Goal: Task Accomplishment & Management: Manage account settings

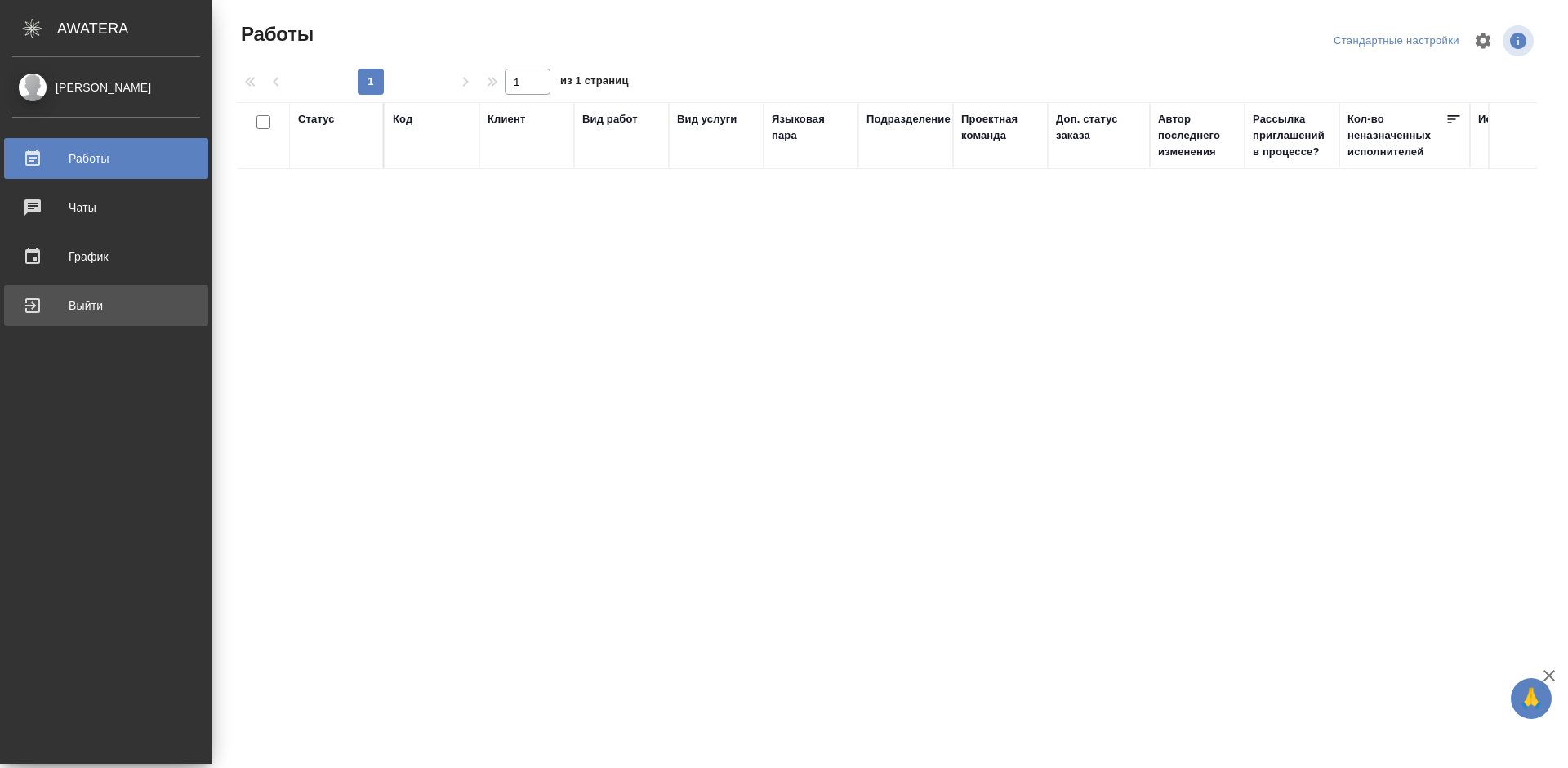
click at [33, 308] on div "Выйти" at bounding box center [106, 306] width 187 height 25
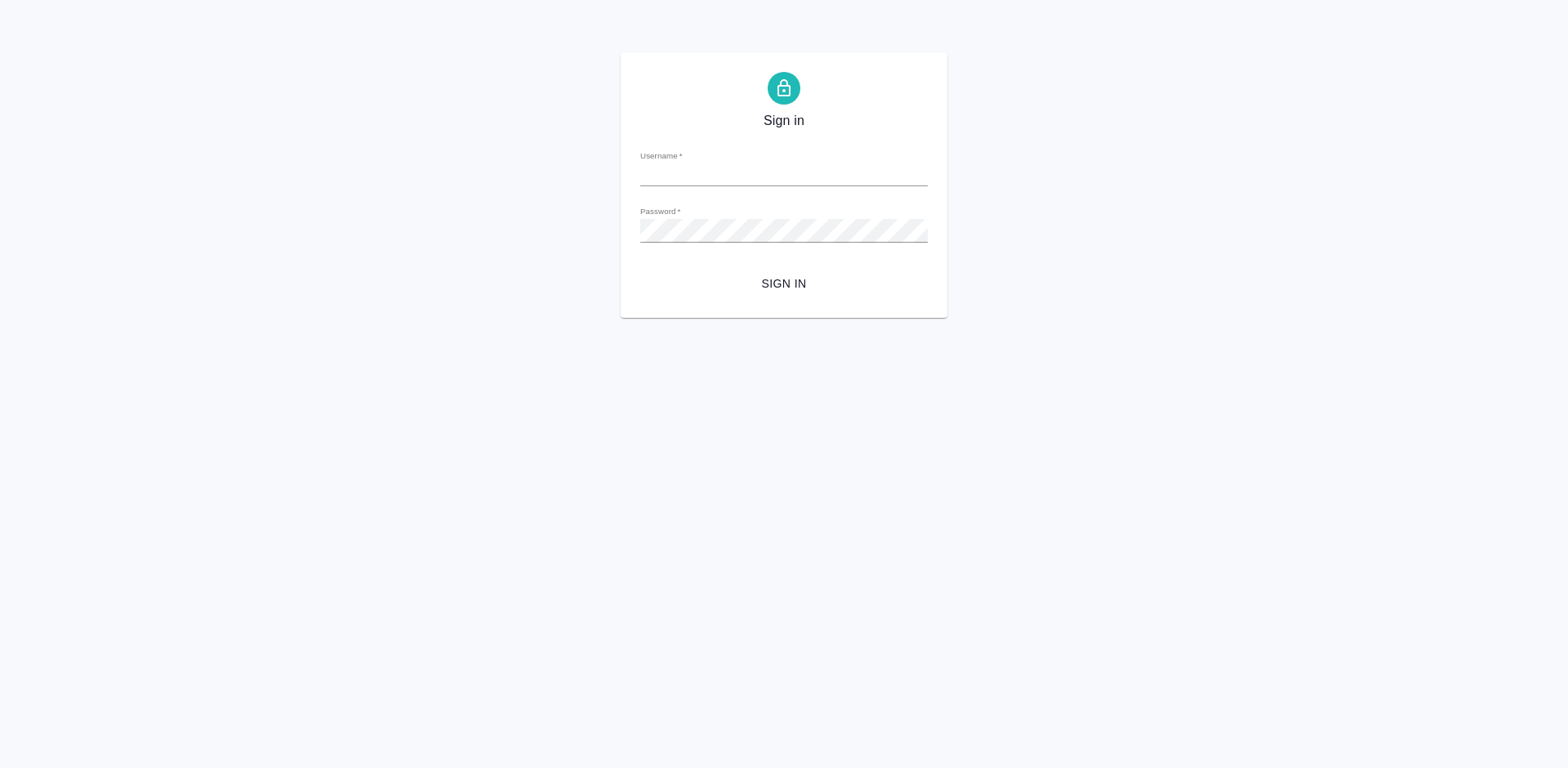
type input "m.tretyakova@awatera.com"
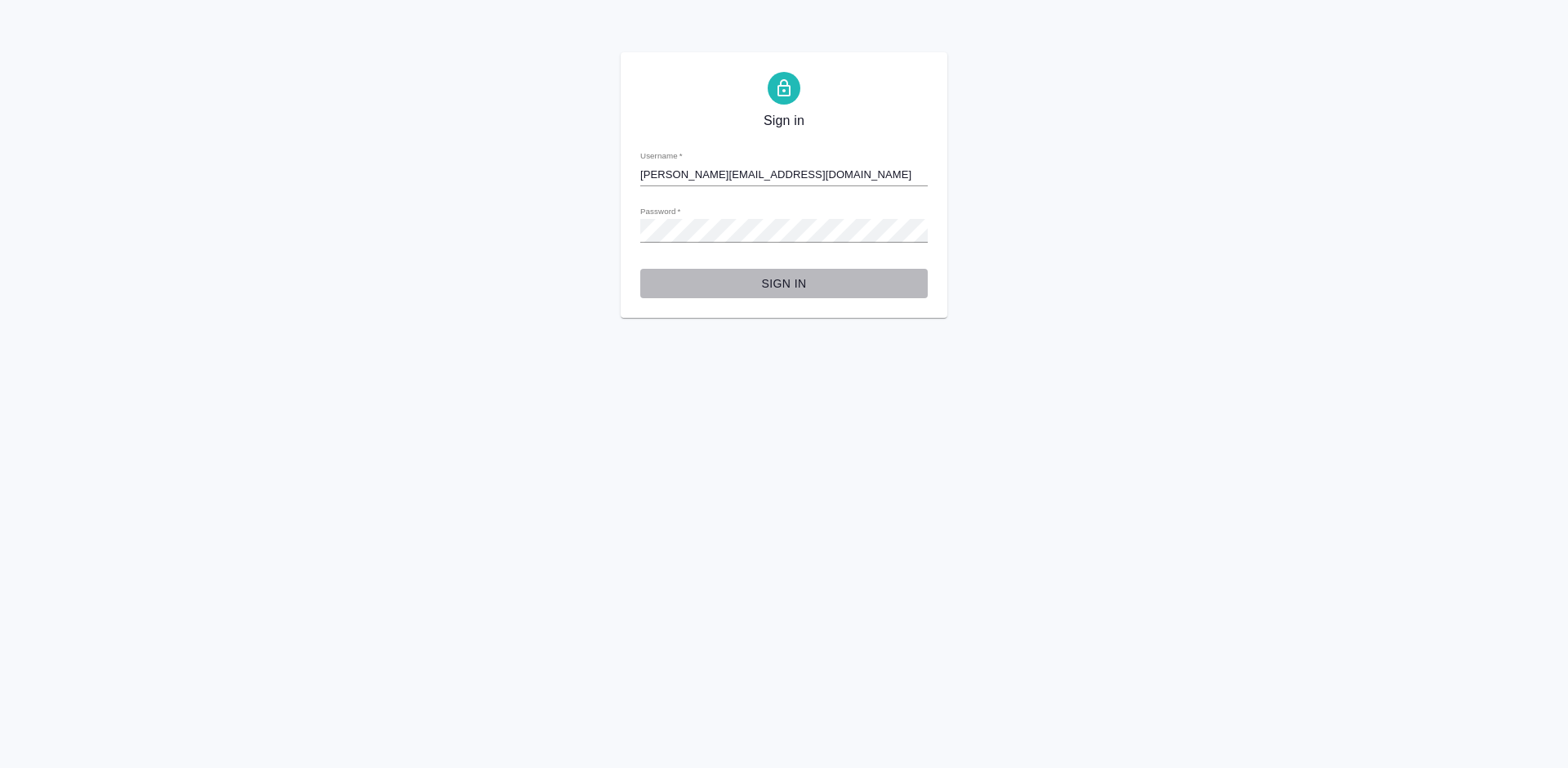
click at [791, 278] on span "Sign in" at bounding box center [784, 284] width 261 height 21
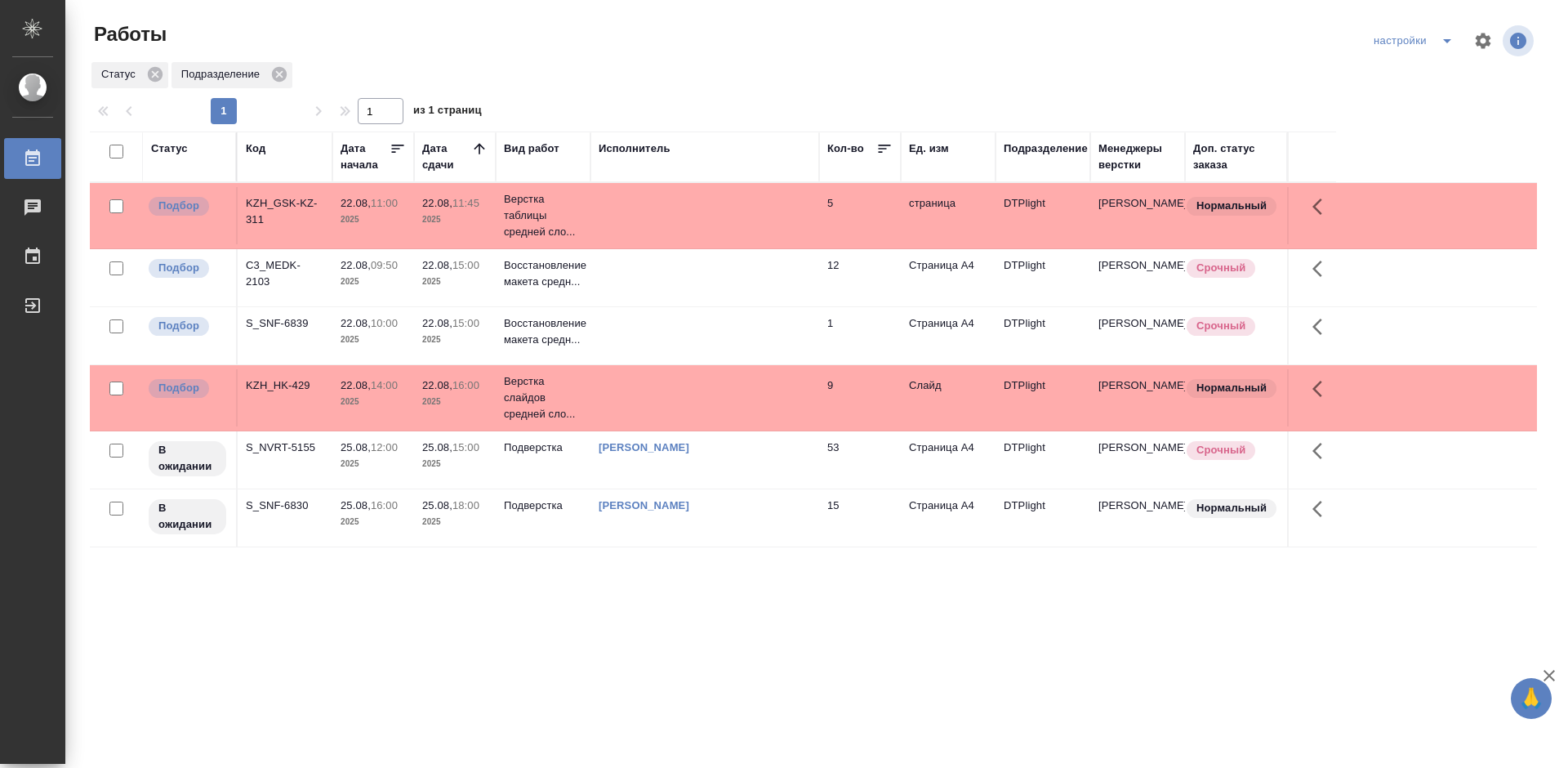
click at [300, 199] on div "KZH_GSK-KZ-311" at bounding box center [284, 211] width 78 height 33
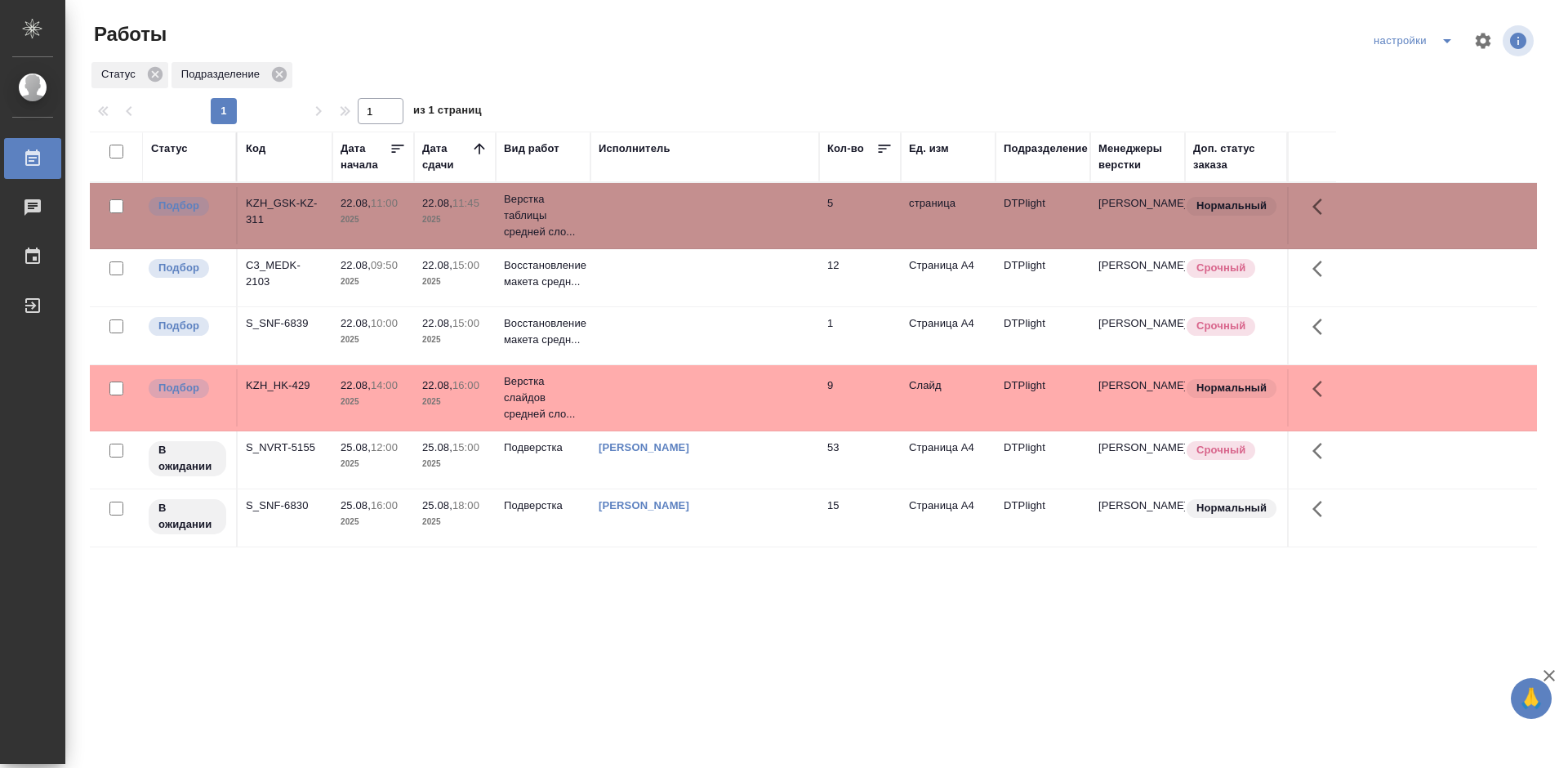
click at [300, 199] on div "KZH_GSK-KZ-311" at bounding box center [284, 211] width 78 height 33
click at [272, 228] on div "C3_MEDK-2103" at bounding box center [284, 211] width 78 height 33
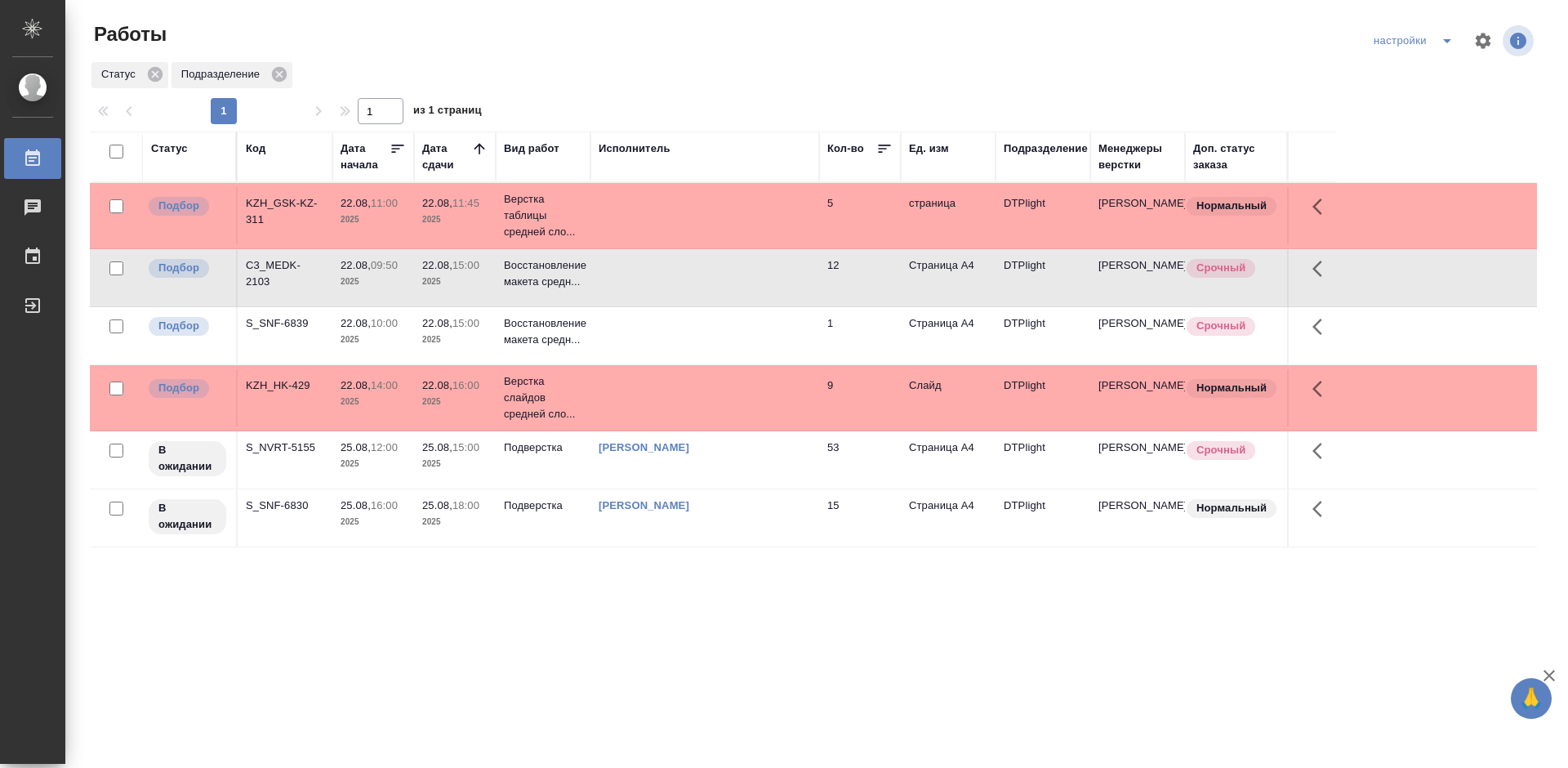
click at [720, 244] on td at bounding box center [705, 215] width 229 height 58
click at [279, 228] on div "C3_MEDK-2103" at bounding box center [284, 211] width 78 height 33
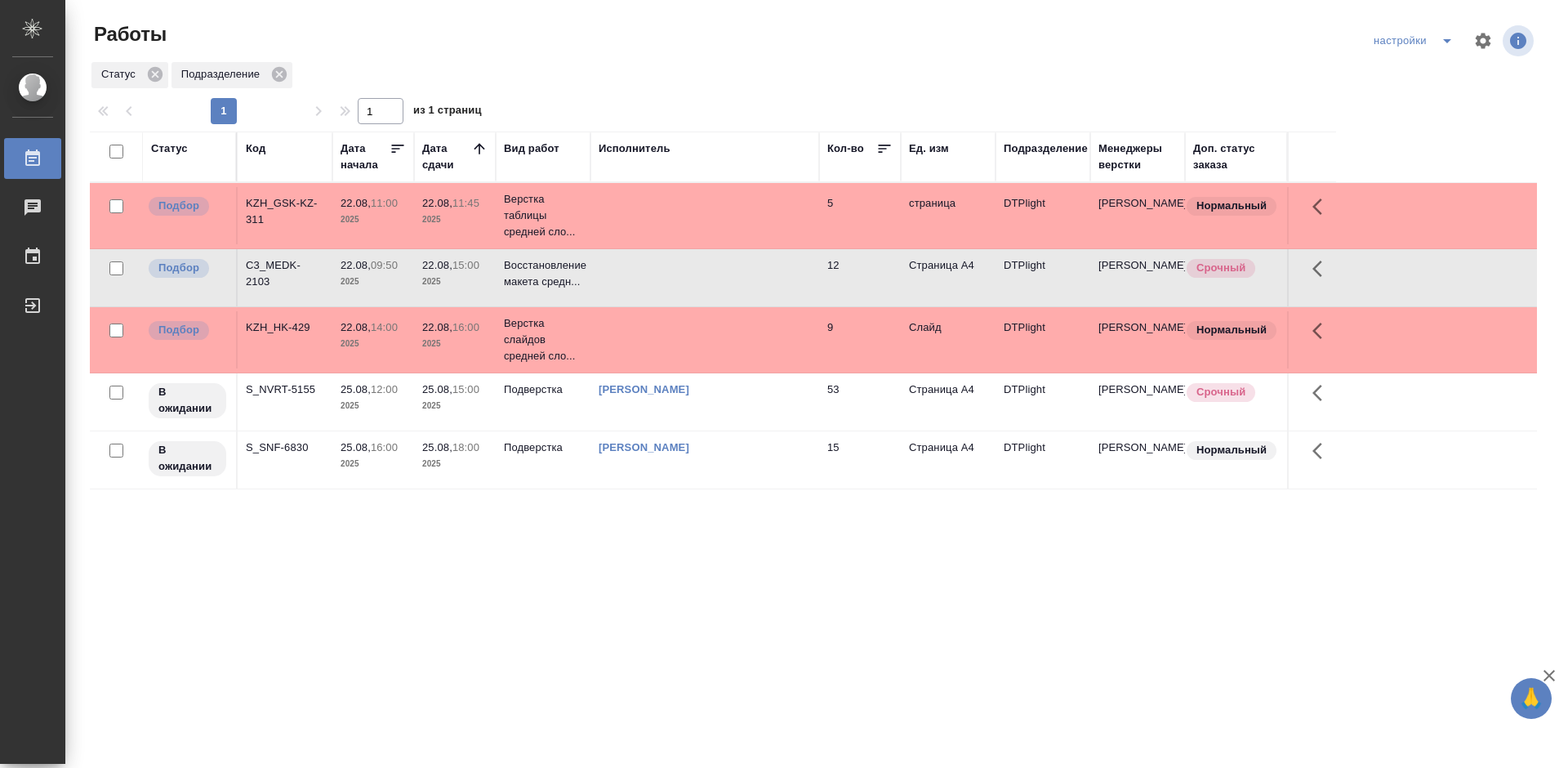
click at [266, 228] on div "C3_MEDK-2103" at bounding box center [284, 211] width 78 height 33
click at [279, 228] on div "C3_MEDK-2103" at bounding box center [284, 211] width 78 height 33
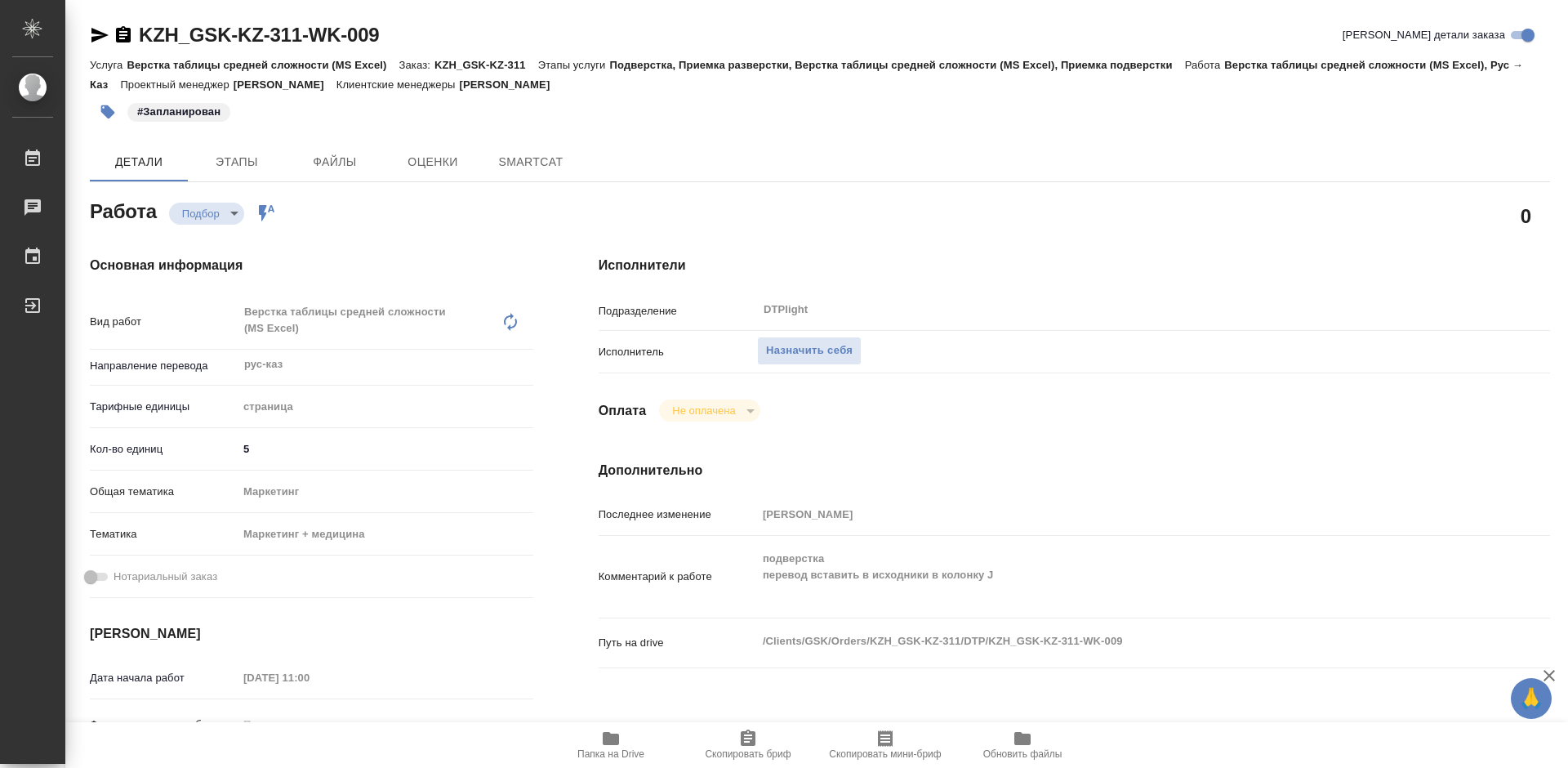
type textarea "x"
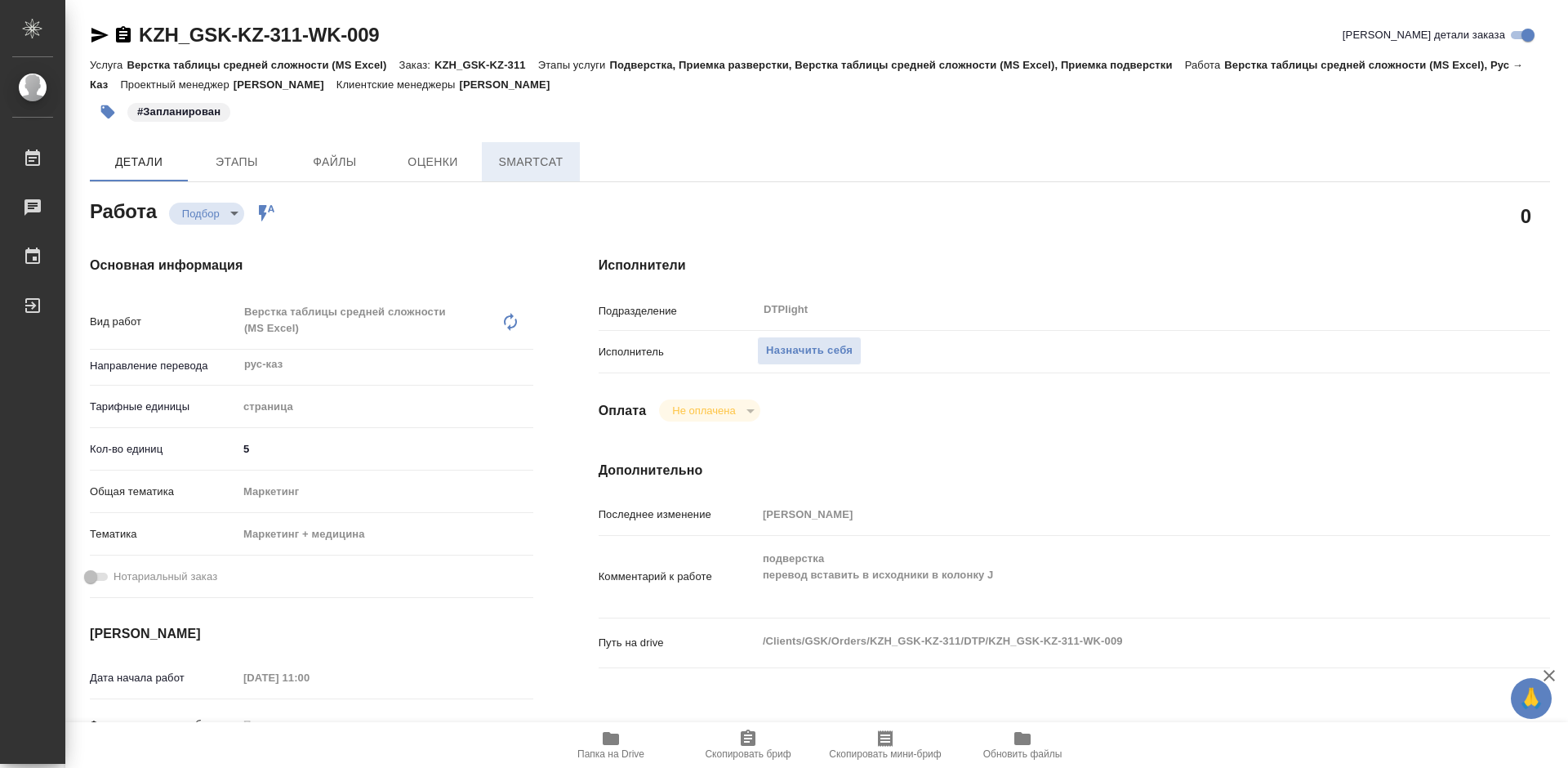
type textarea "x"
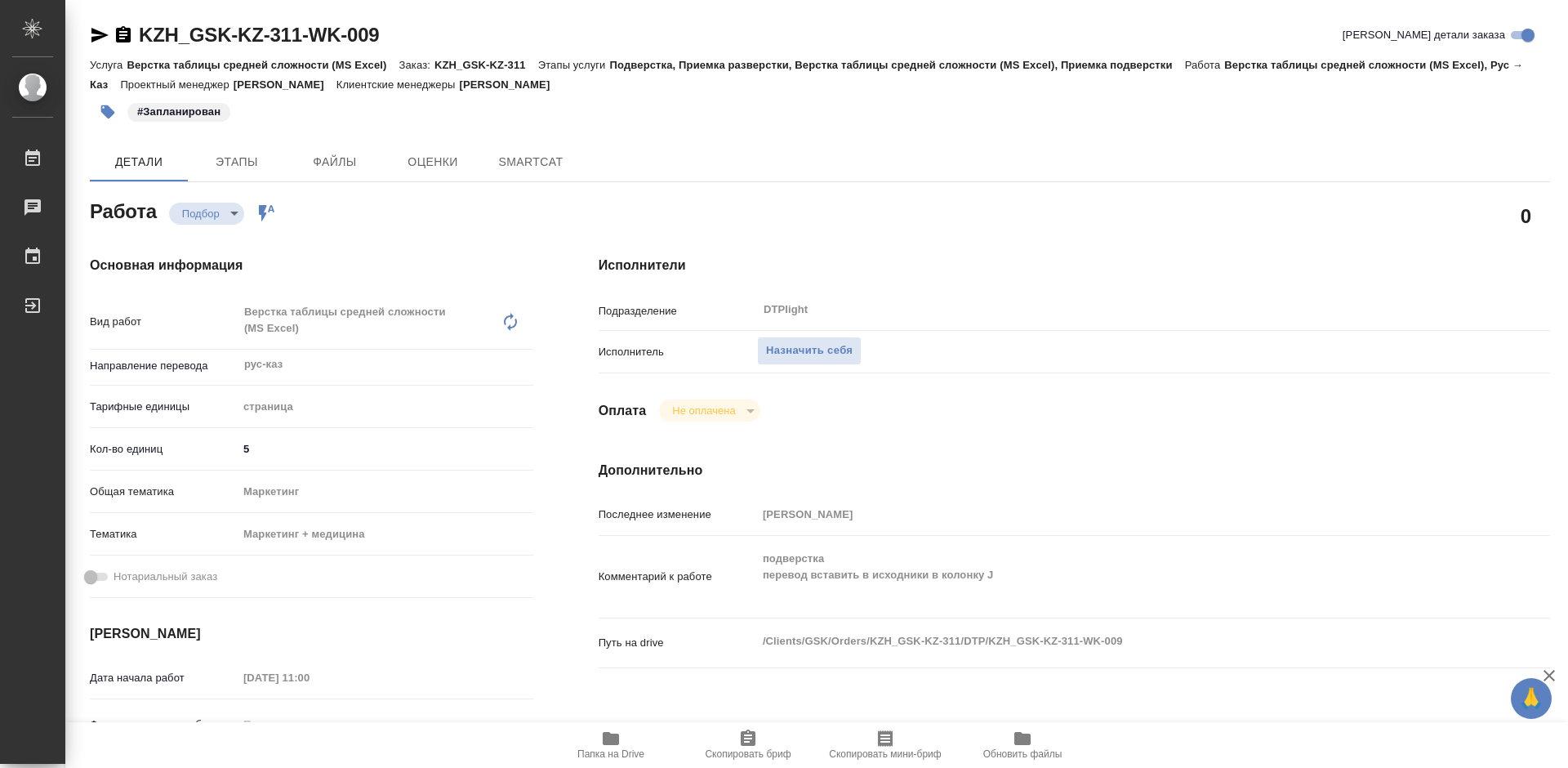
type textarea "x"
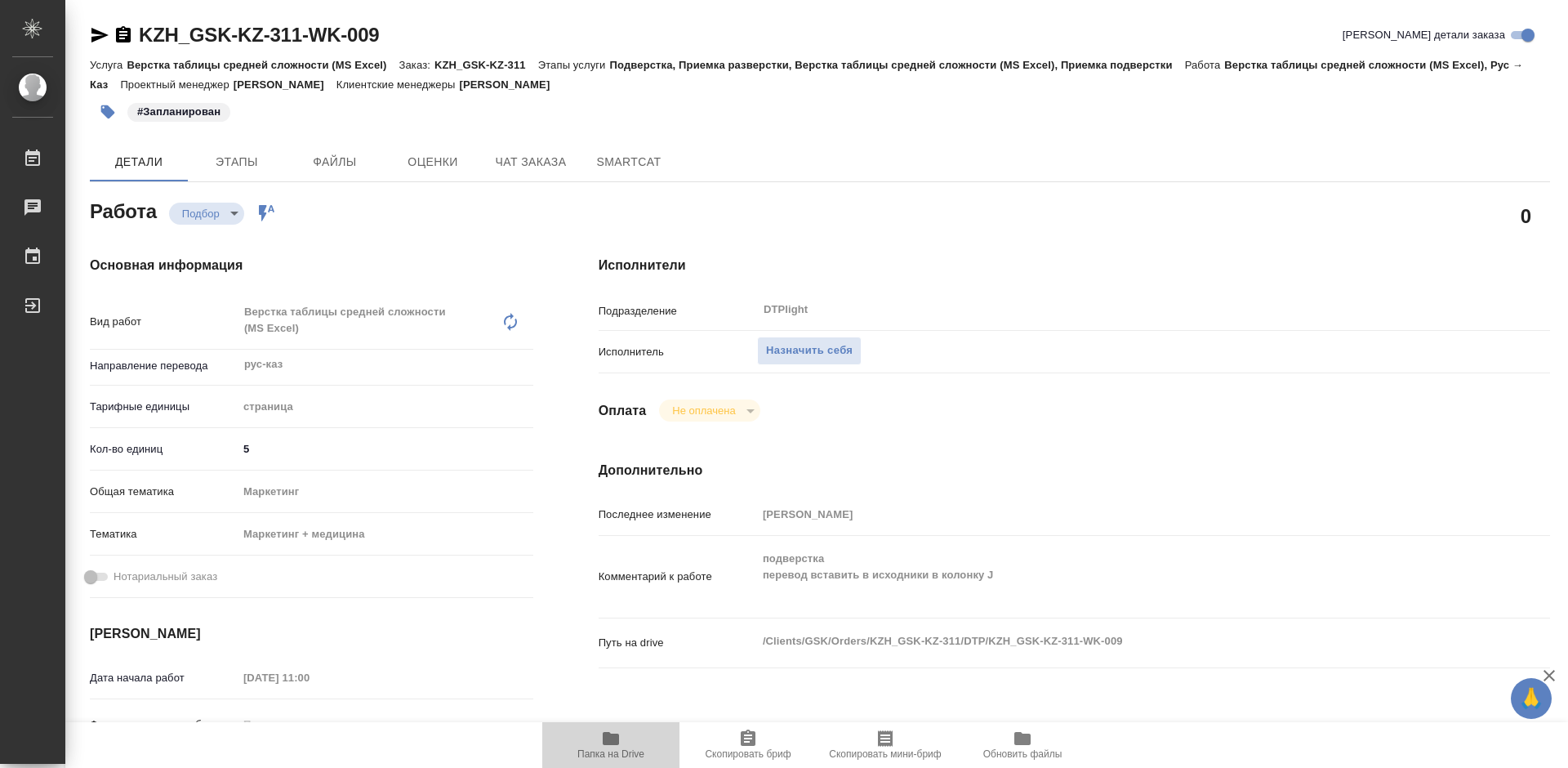
click at [619, 749] on span "Папка на Drive" at bounding box center [610, 754] width 67 height 12
type textarea "x"
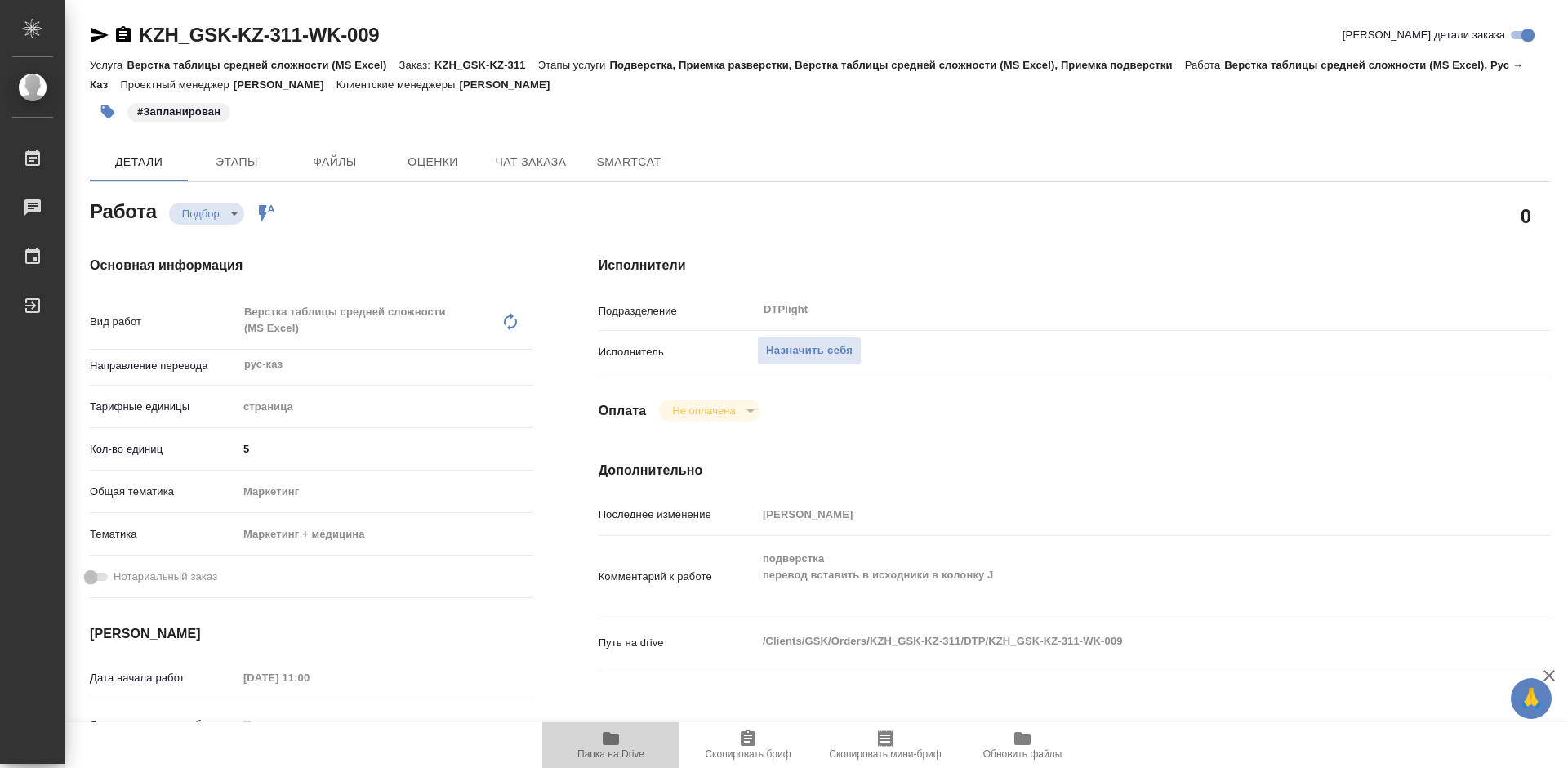
type textarea "x"
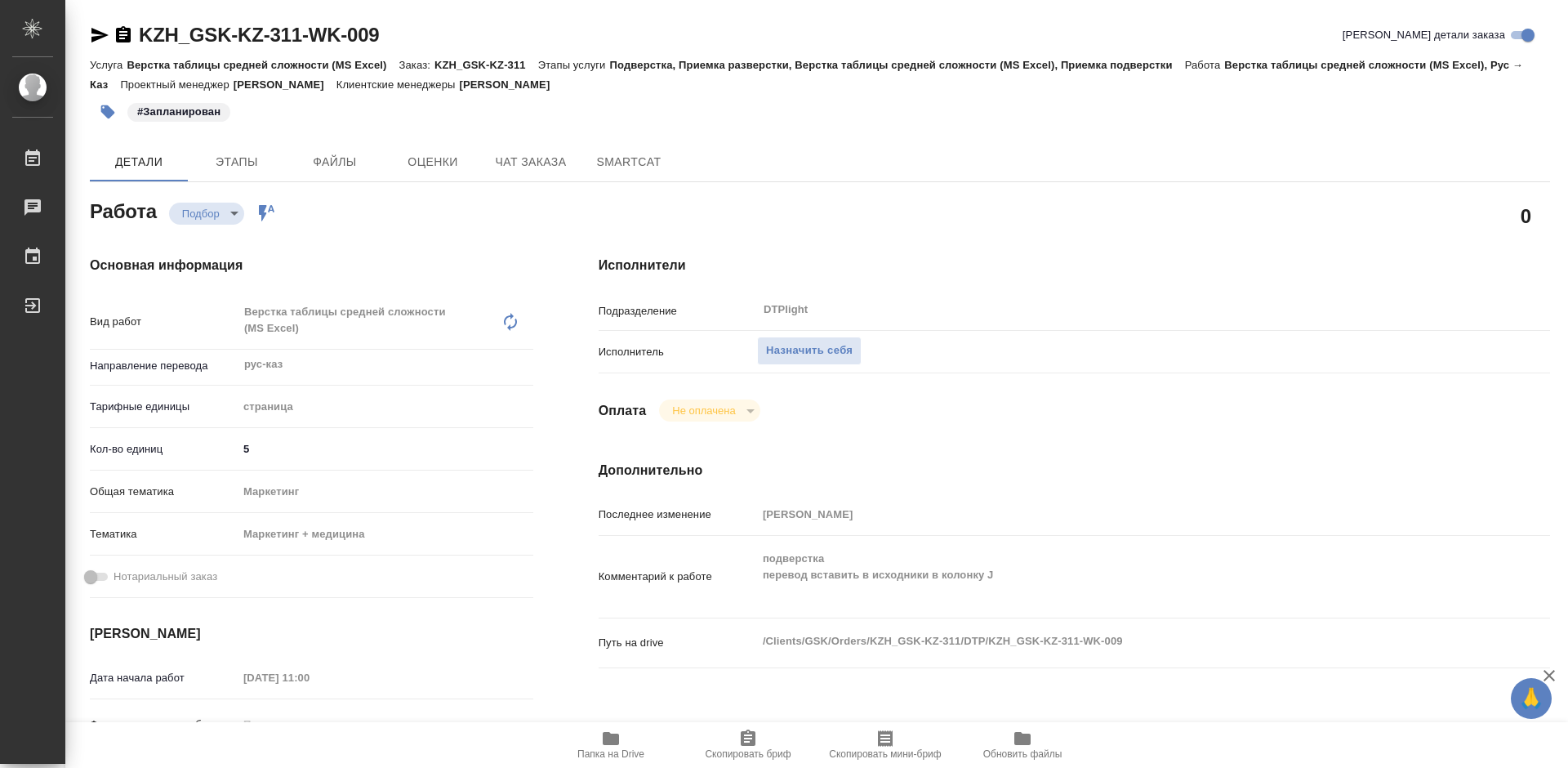
type textarea "x"
click at [604, 745] on icon "button" at bounding box center [611, 738] width 20 height 20
click at [1039, 651] on div "Путь на drive /Clients/GSK/Orders/KZH_GSK-KZ-311/DTP/KZH_GSK-KZ-311-WK-009 x" at bounding box center [1074, 643] width 951 height 36
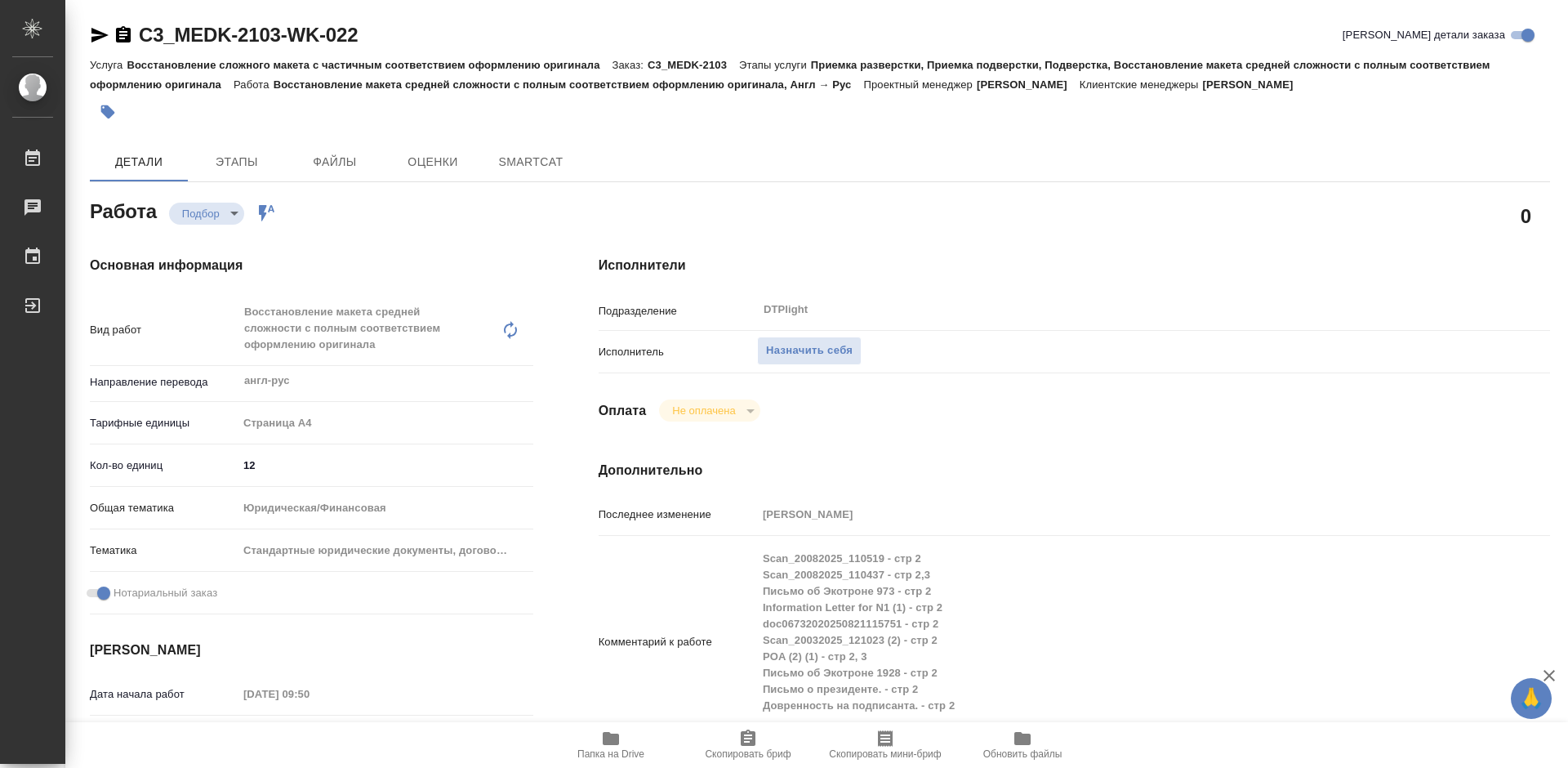
type textarea "x"
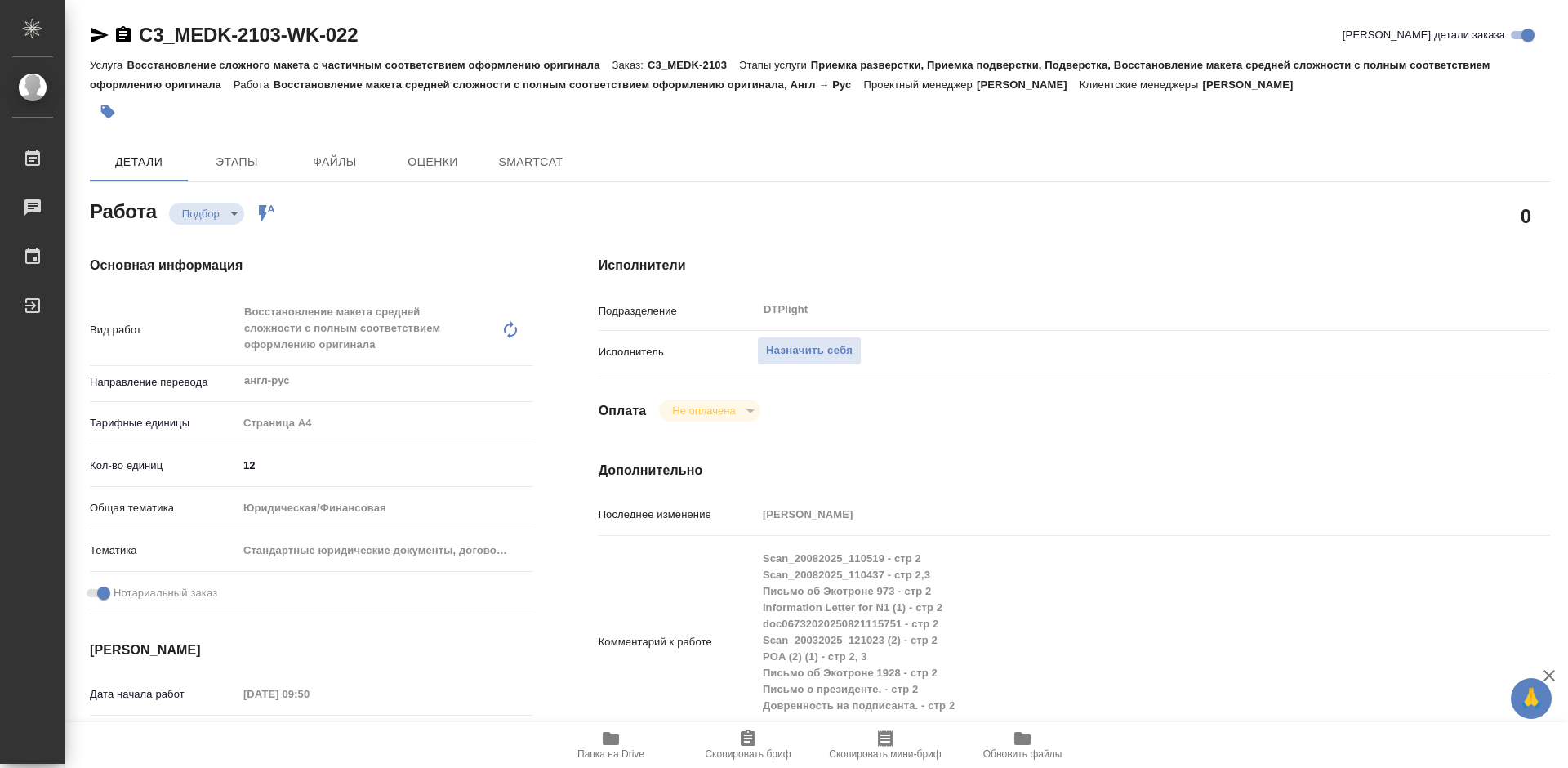
type textarea "x"
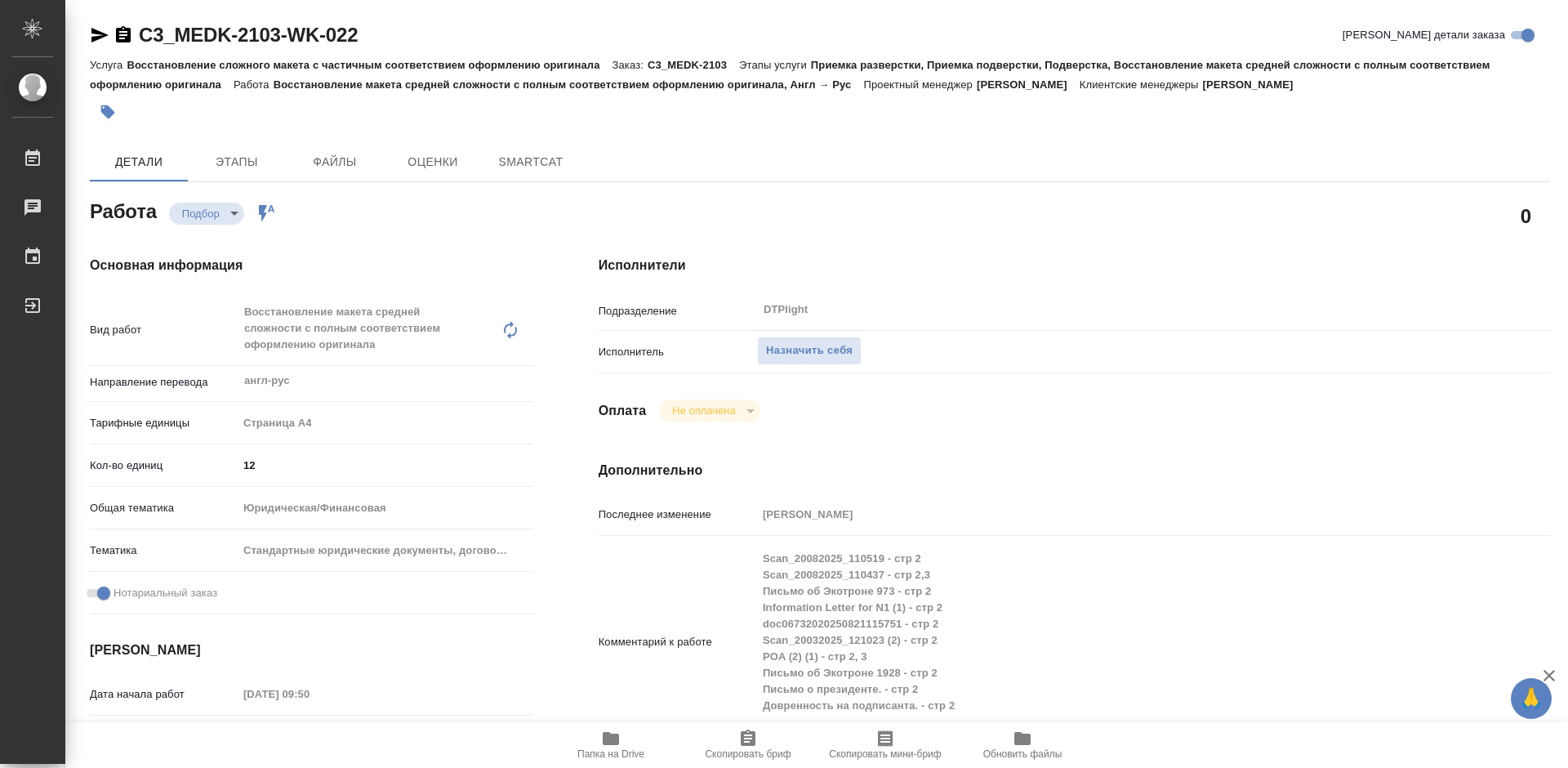
type textarea "x"
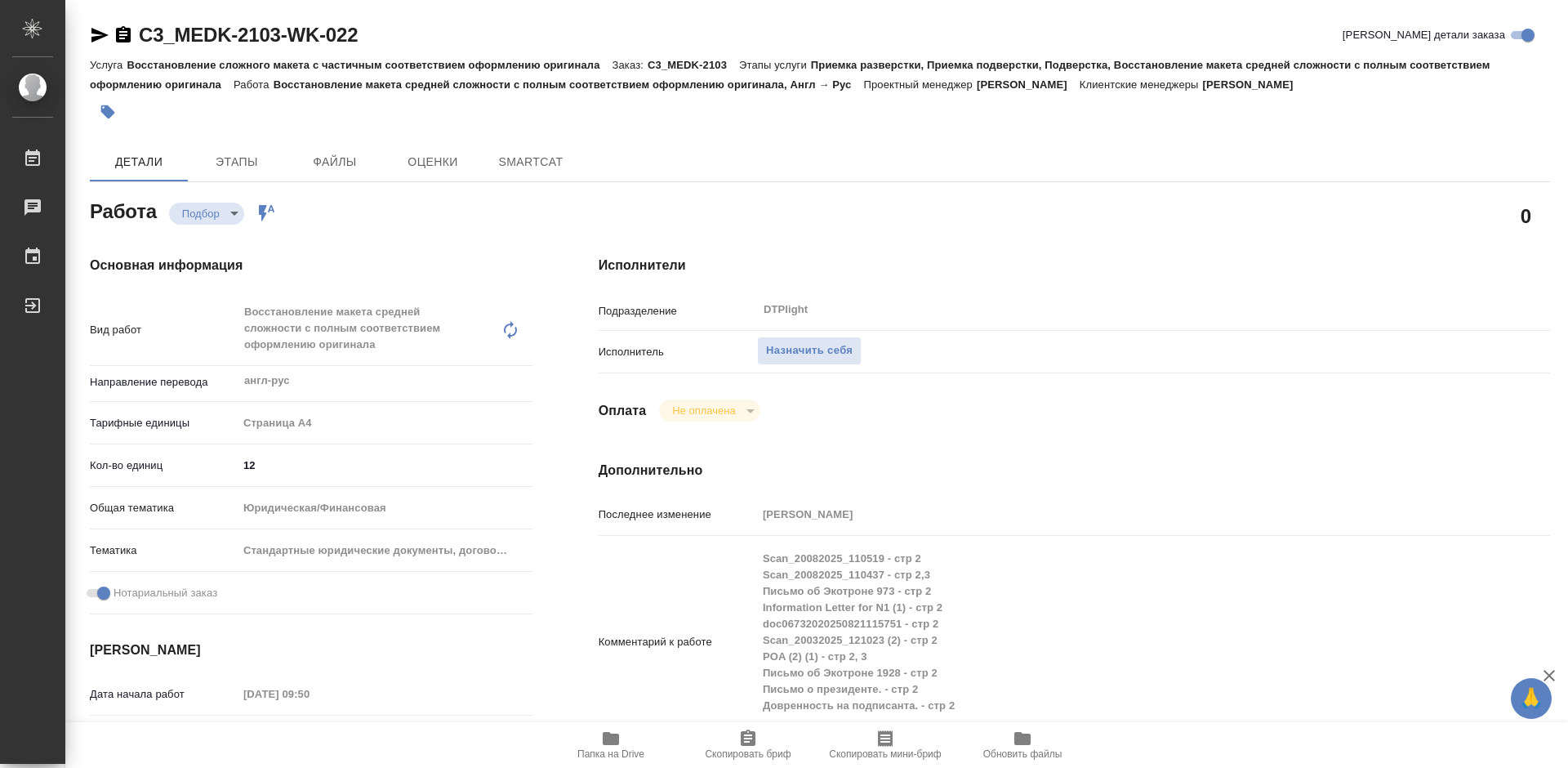
type textarea "x"
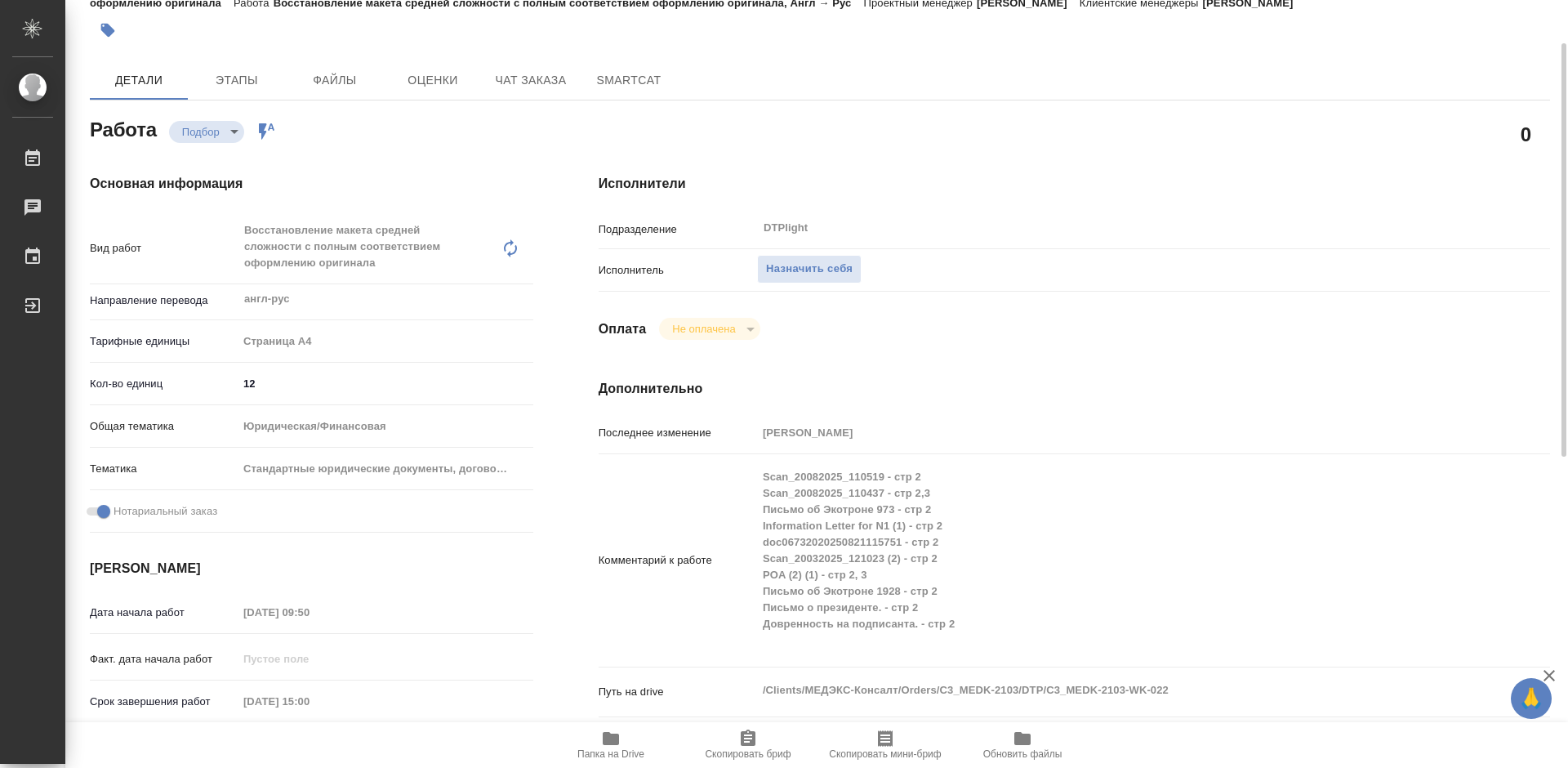
type textarea "x"
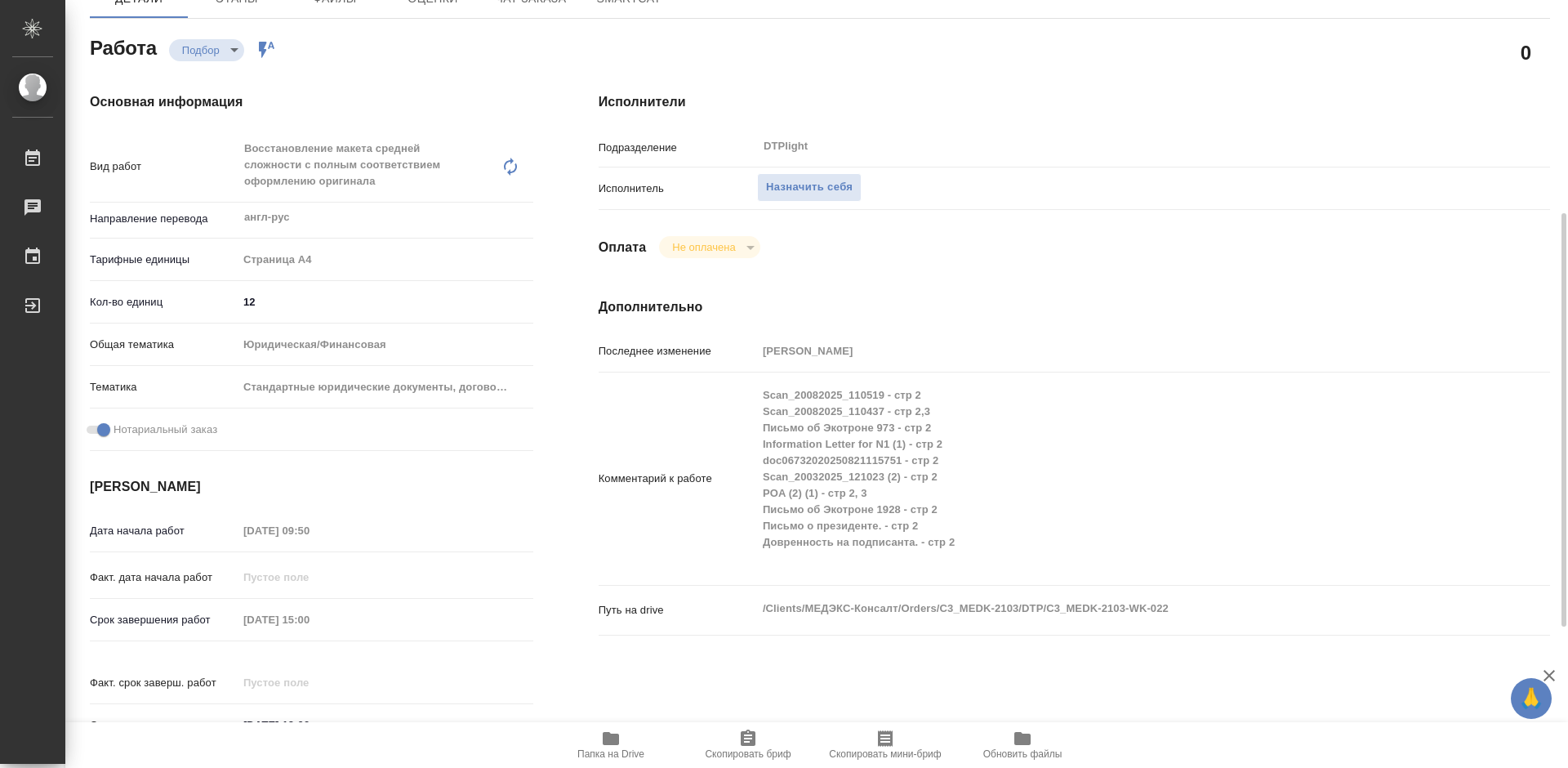
scroll to position [245, 0]
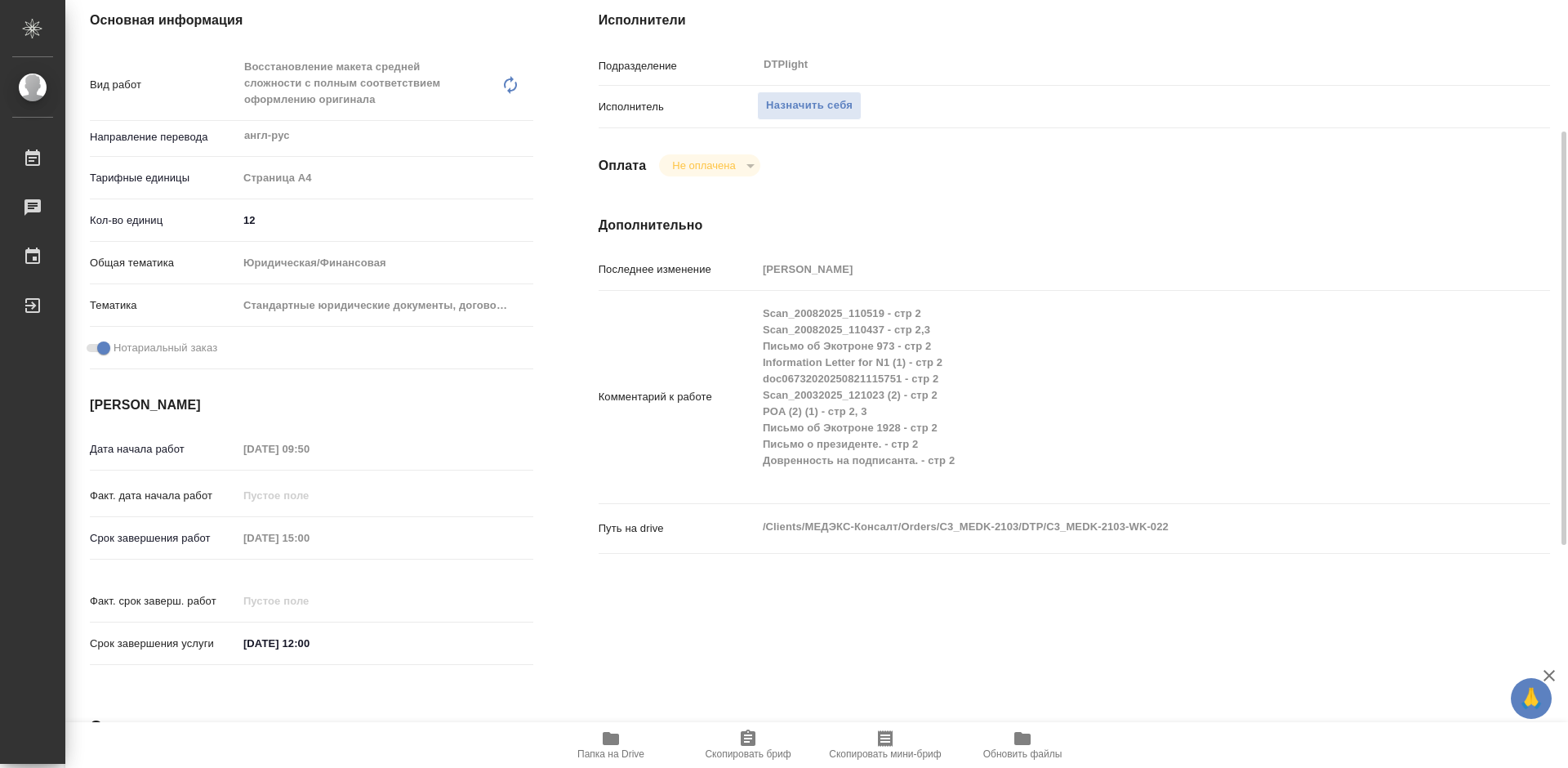
type textarea "x"
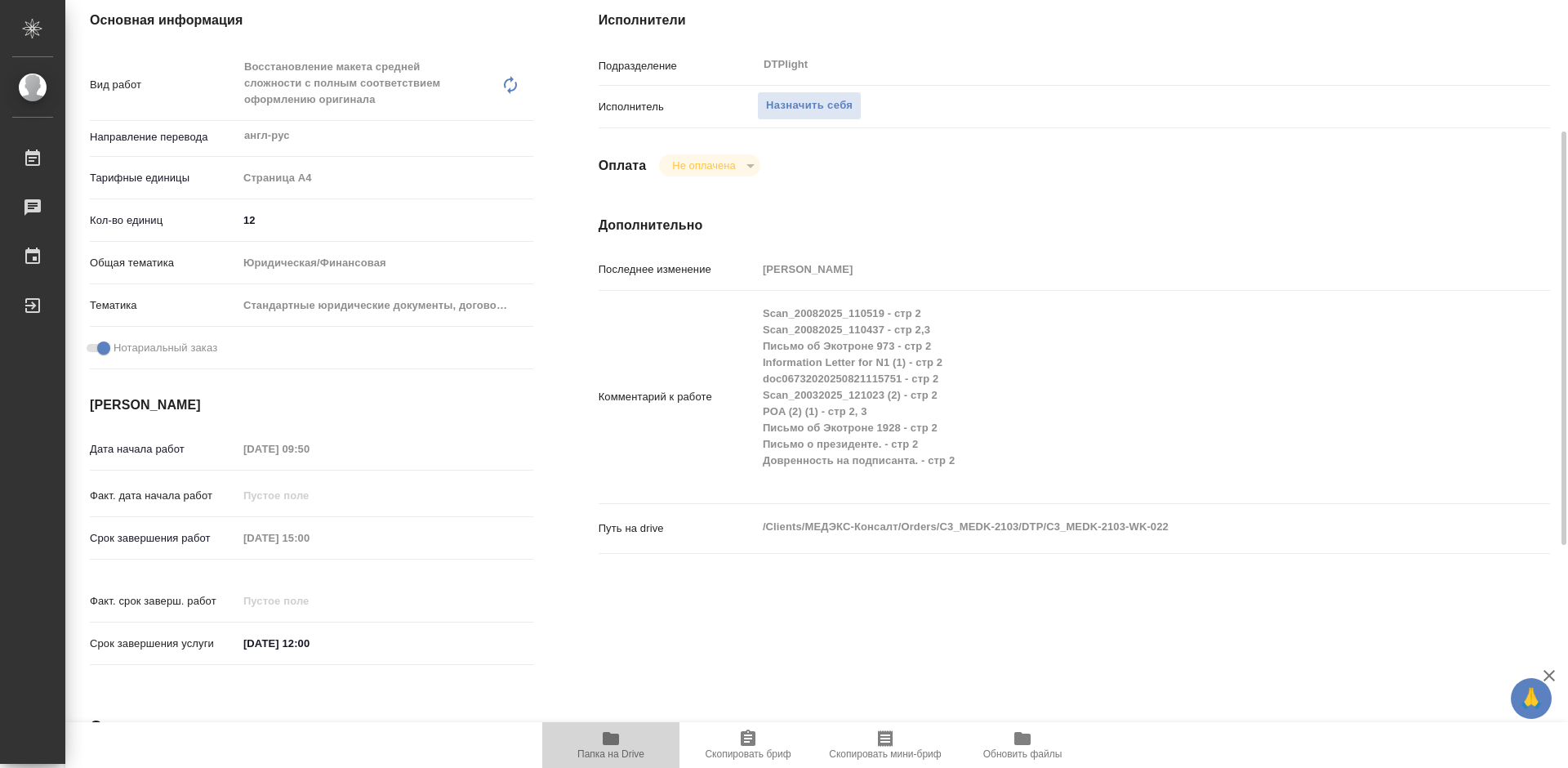
click at [622, 744] on span "Папка на Drive" at bounding box center [611, 744] width 118 height 31
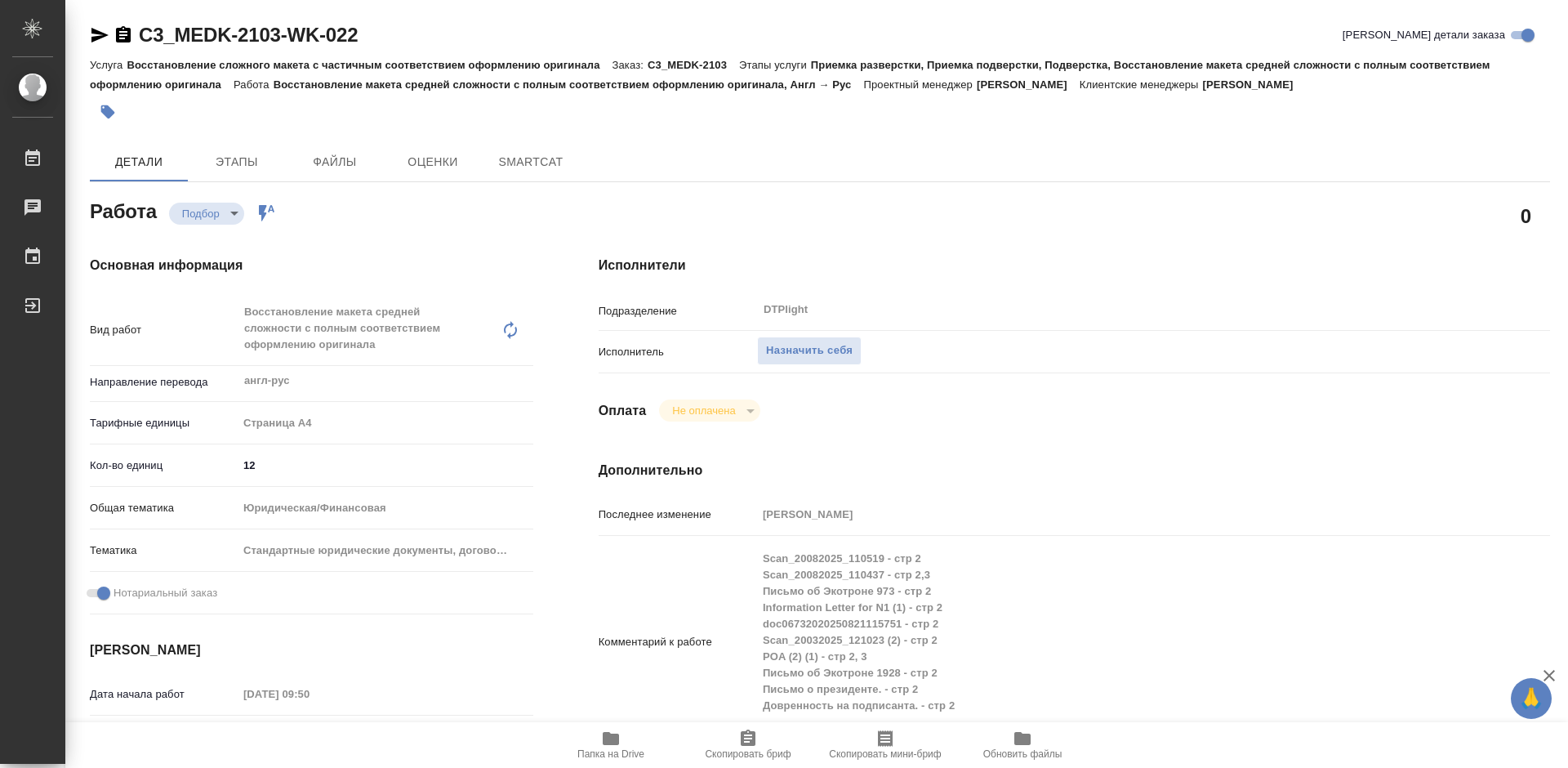
type textarea "x"
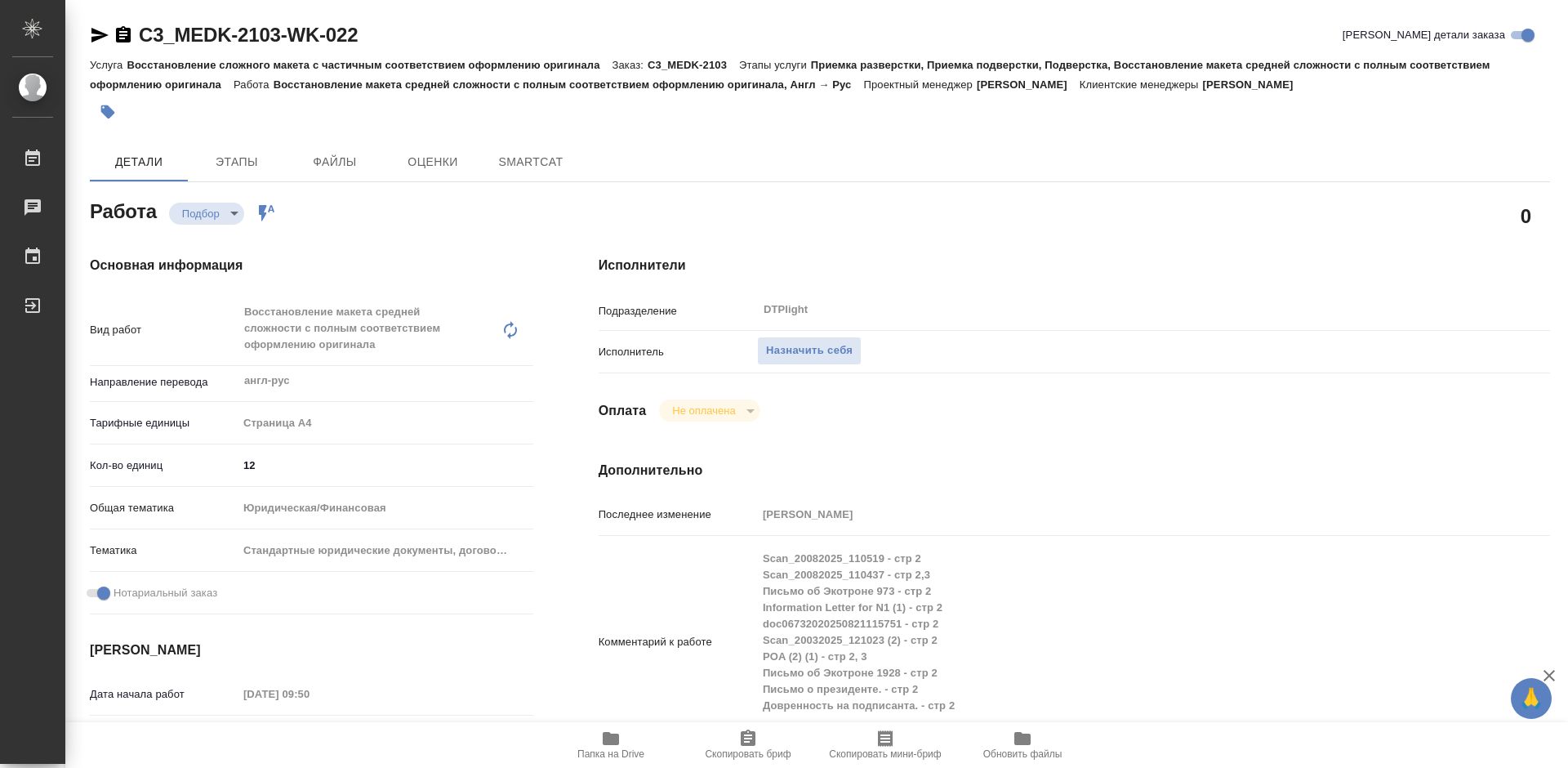
type textarea "x"
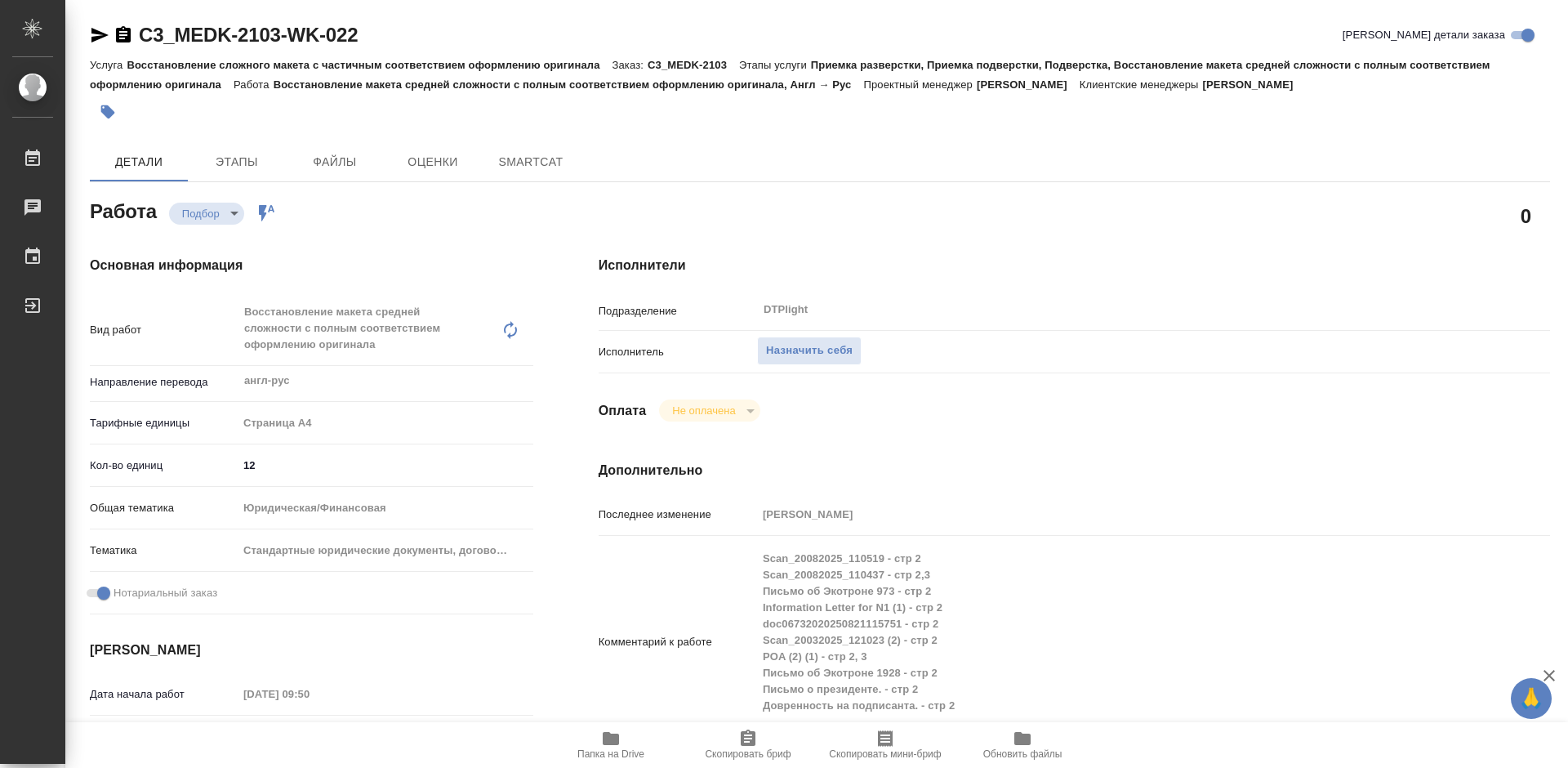
type textarea "x"
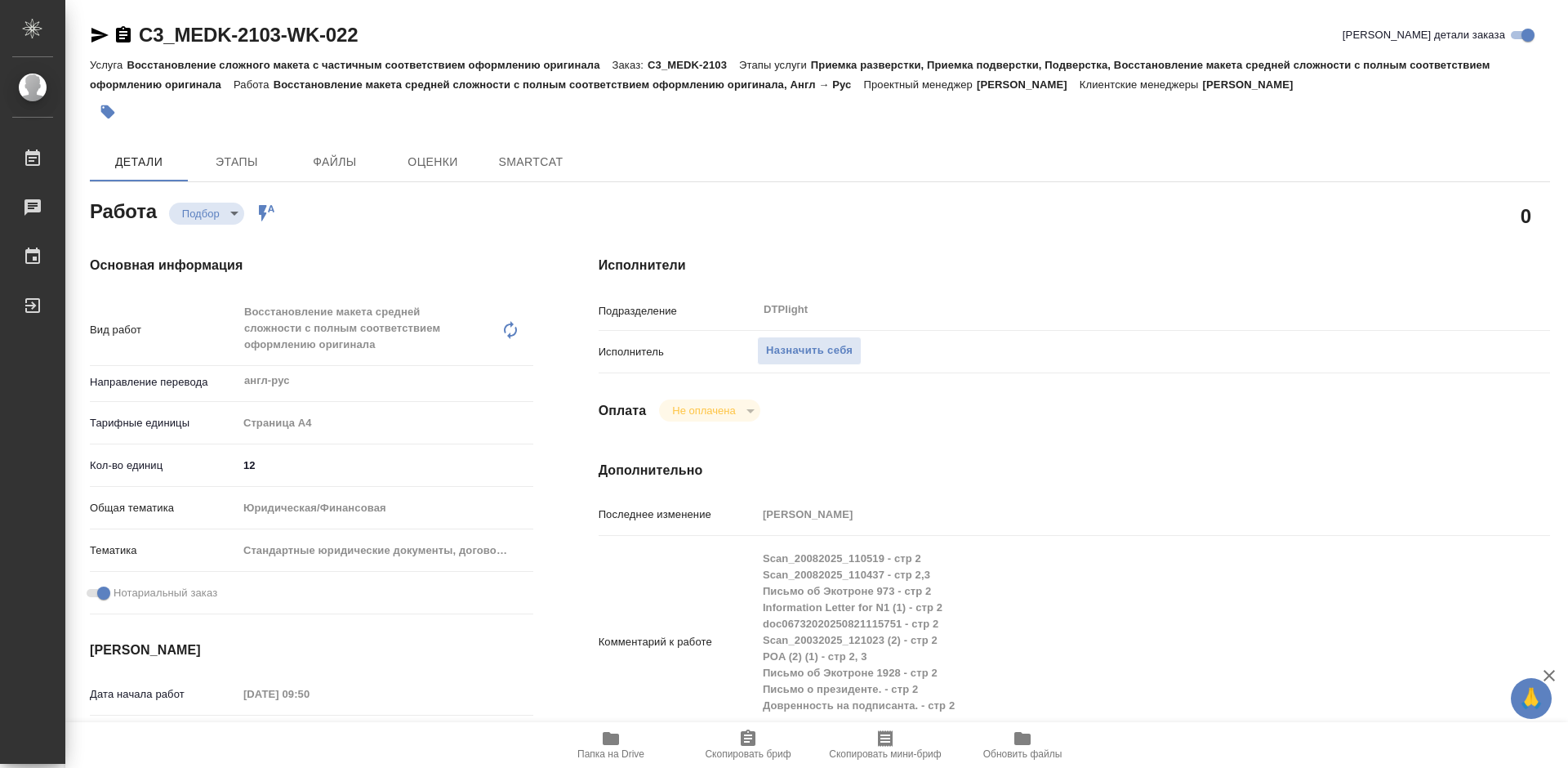
type textarea "x"
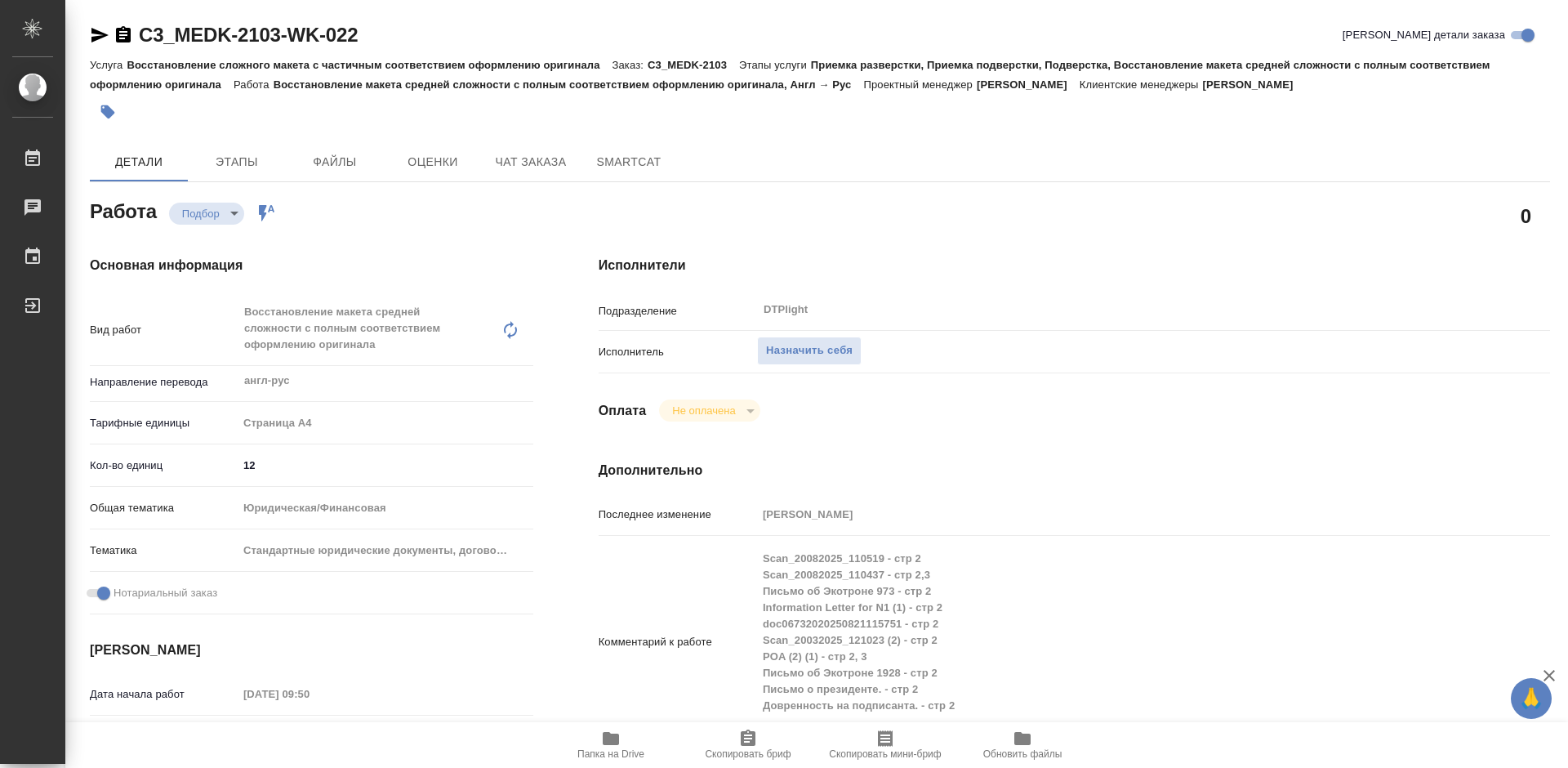
type textarea "x"
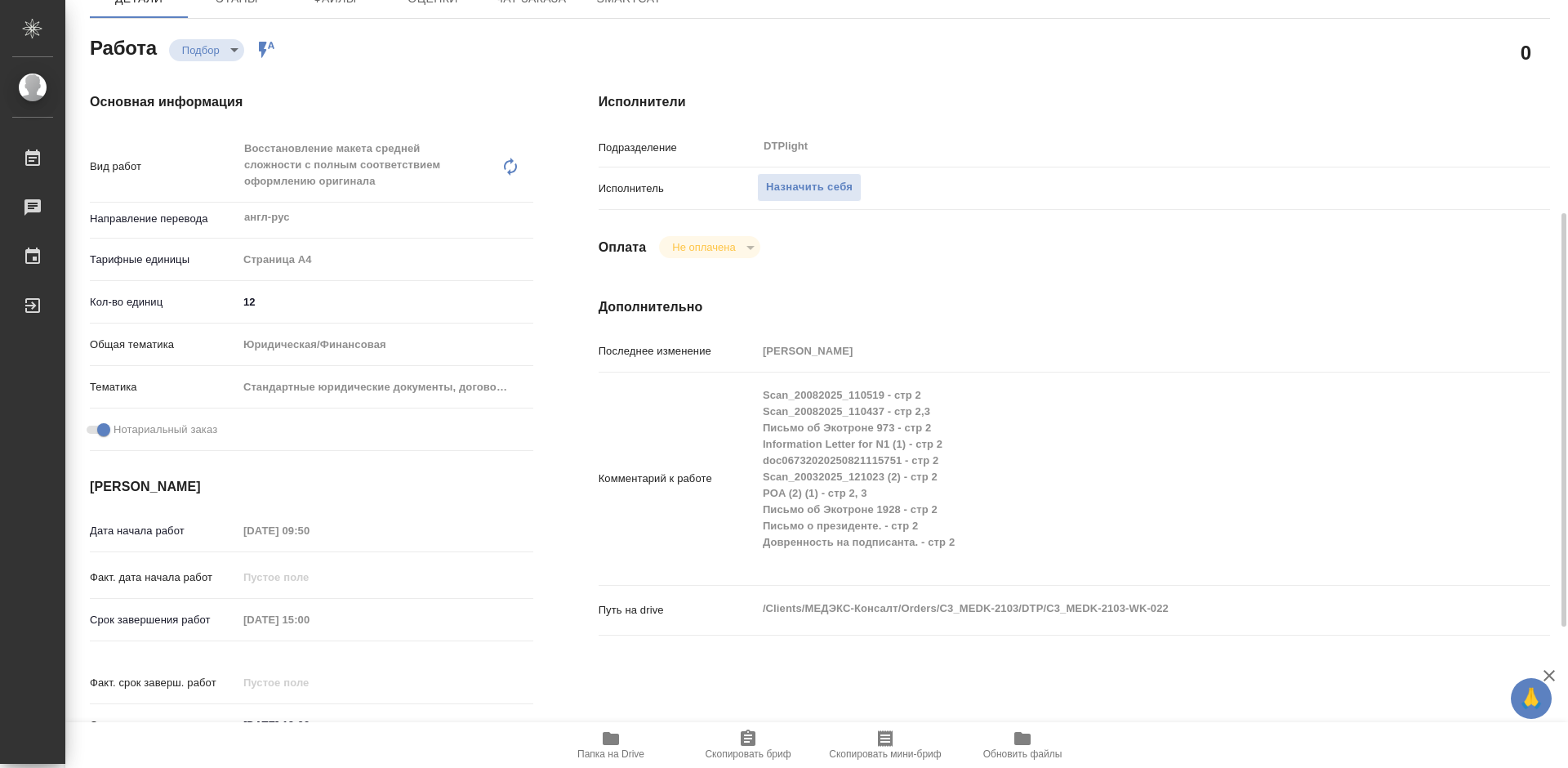
scroll to position [245, 0]
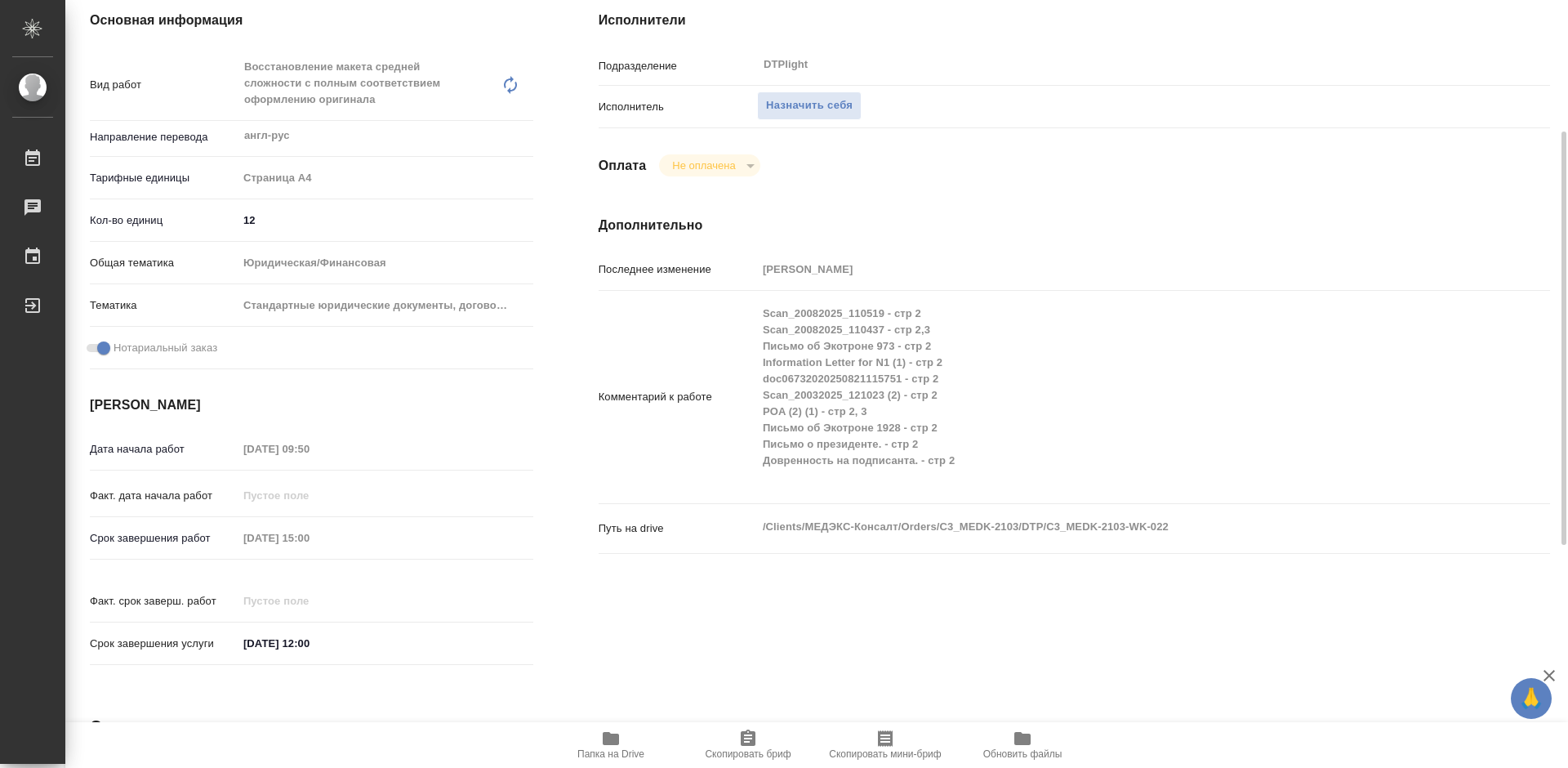
type textarea "x"
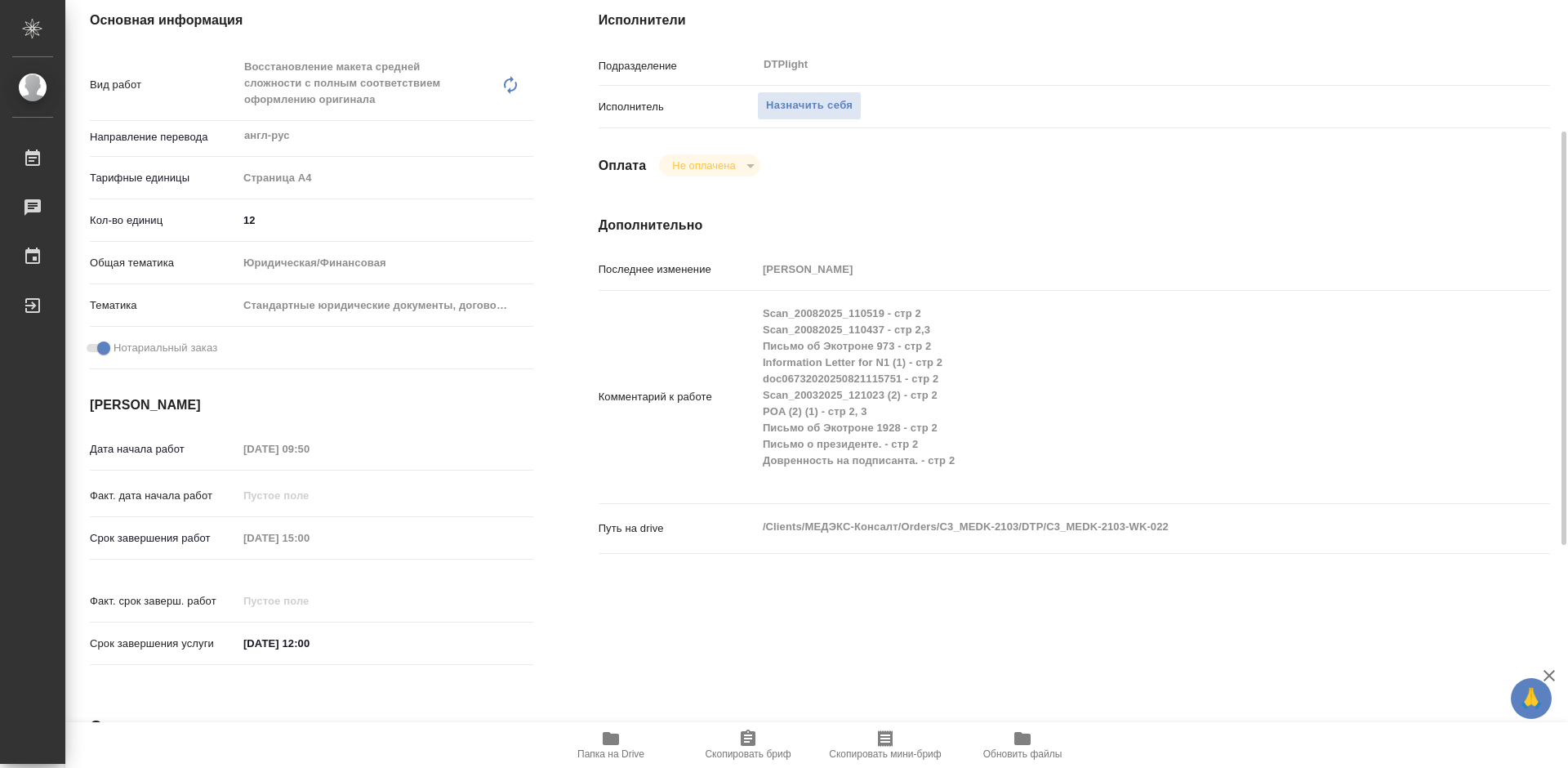
scroll to position [164, 0]
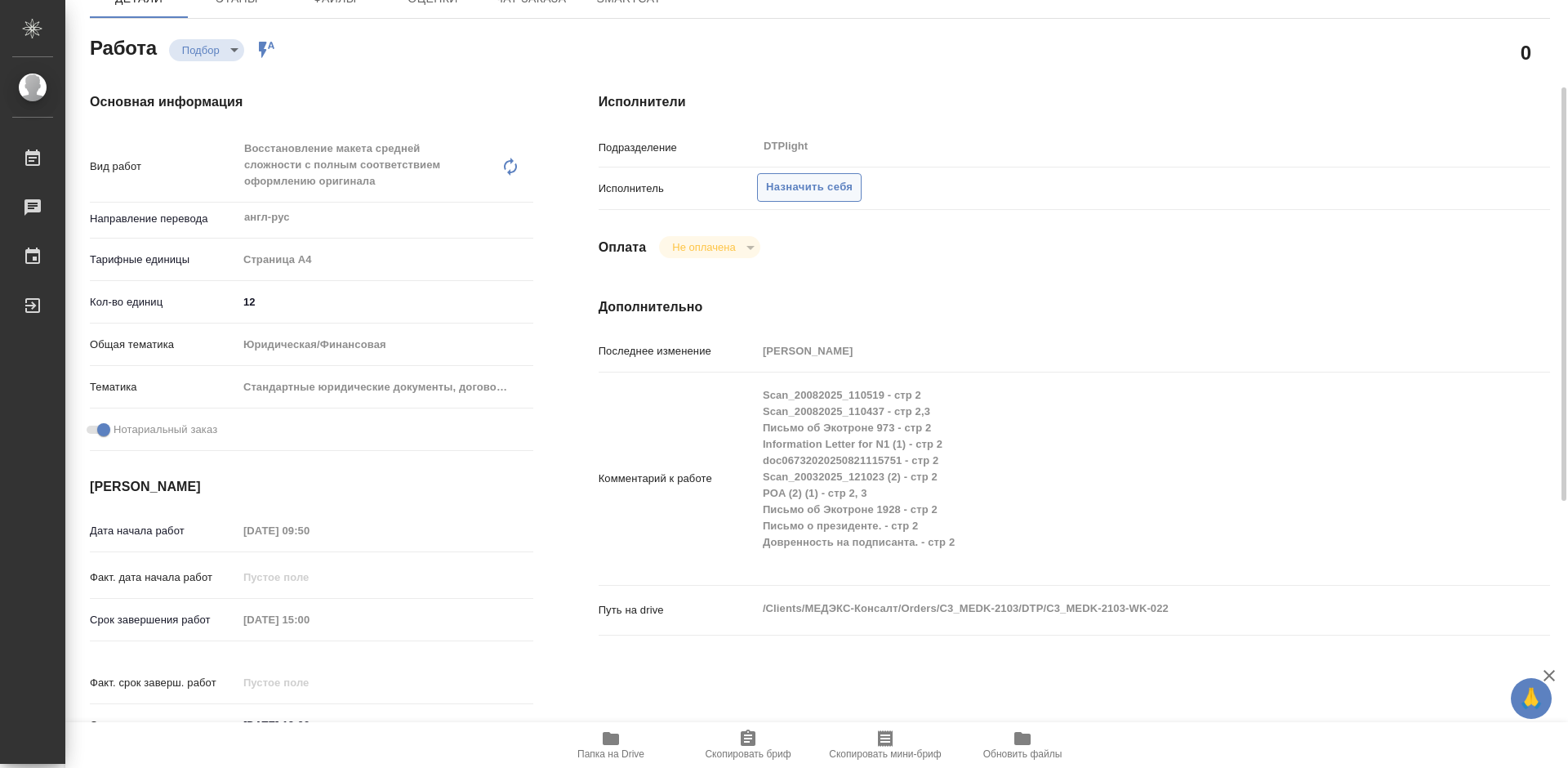
click at [808, 187] on span "Назначить себя" at bounding box center [809, 187] width 86 height 19
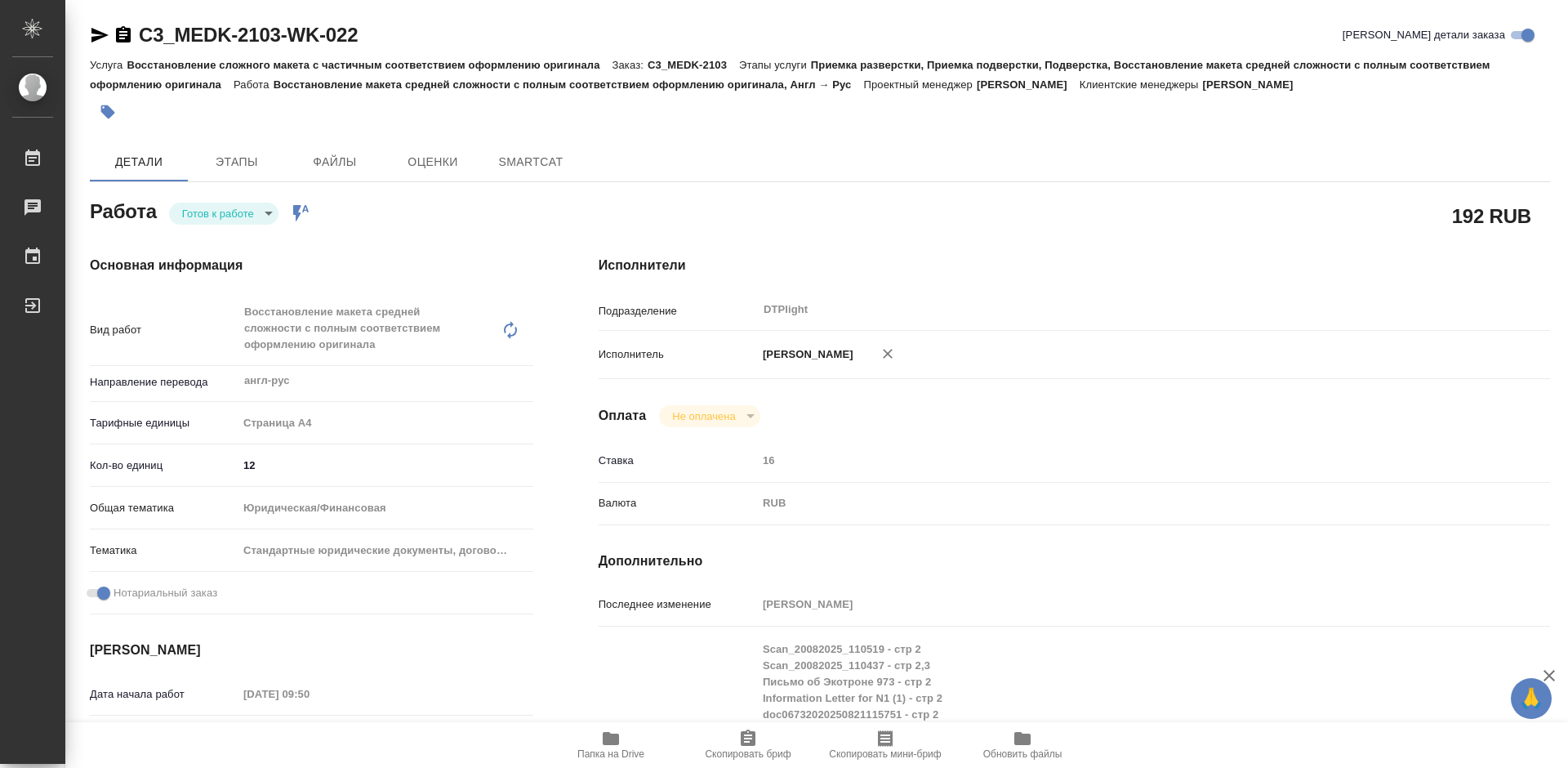
type textarea "x"
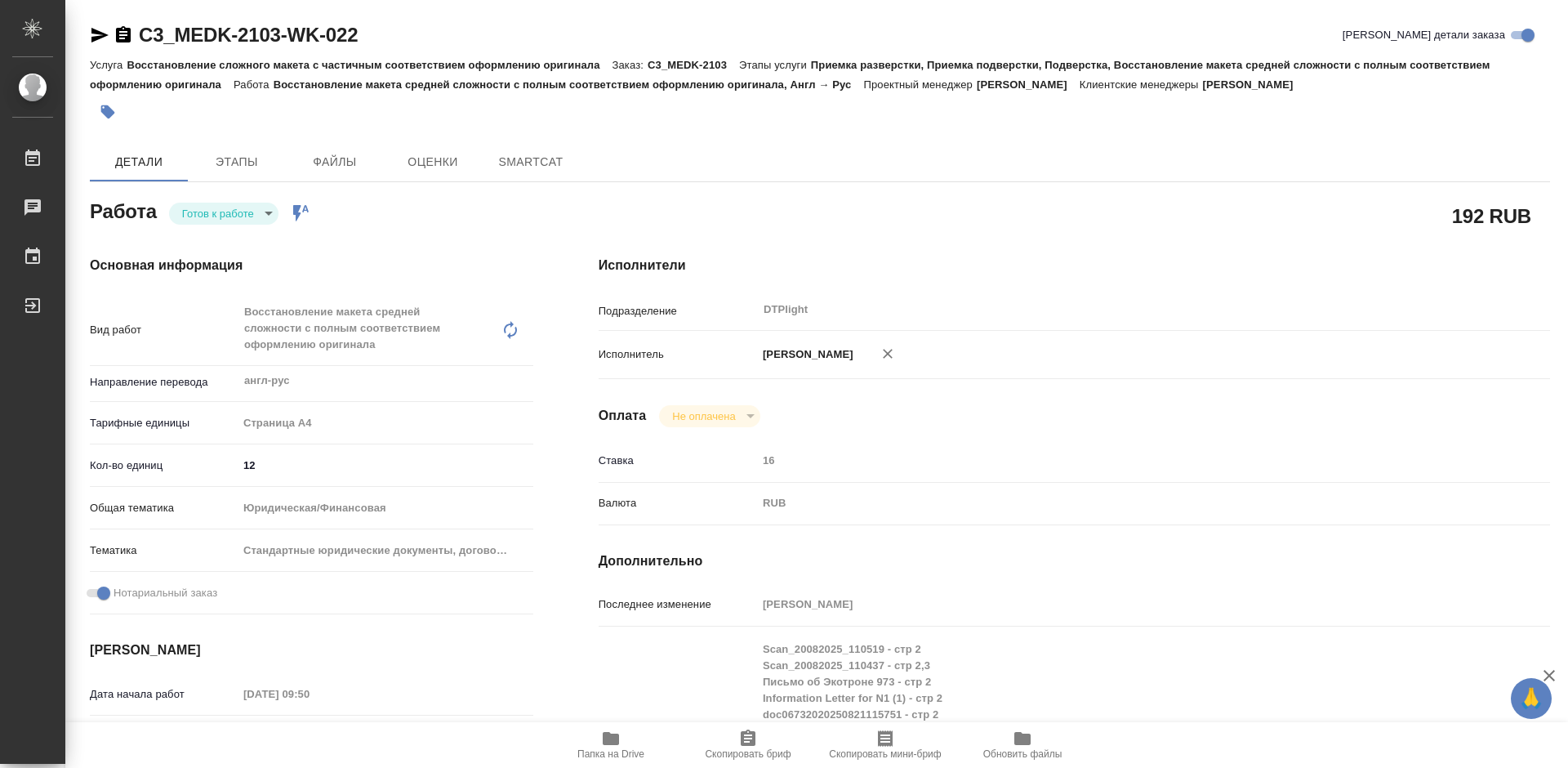
type textarea "x"
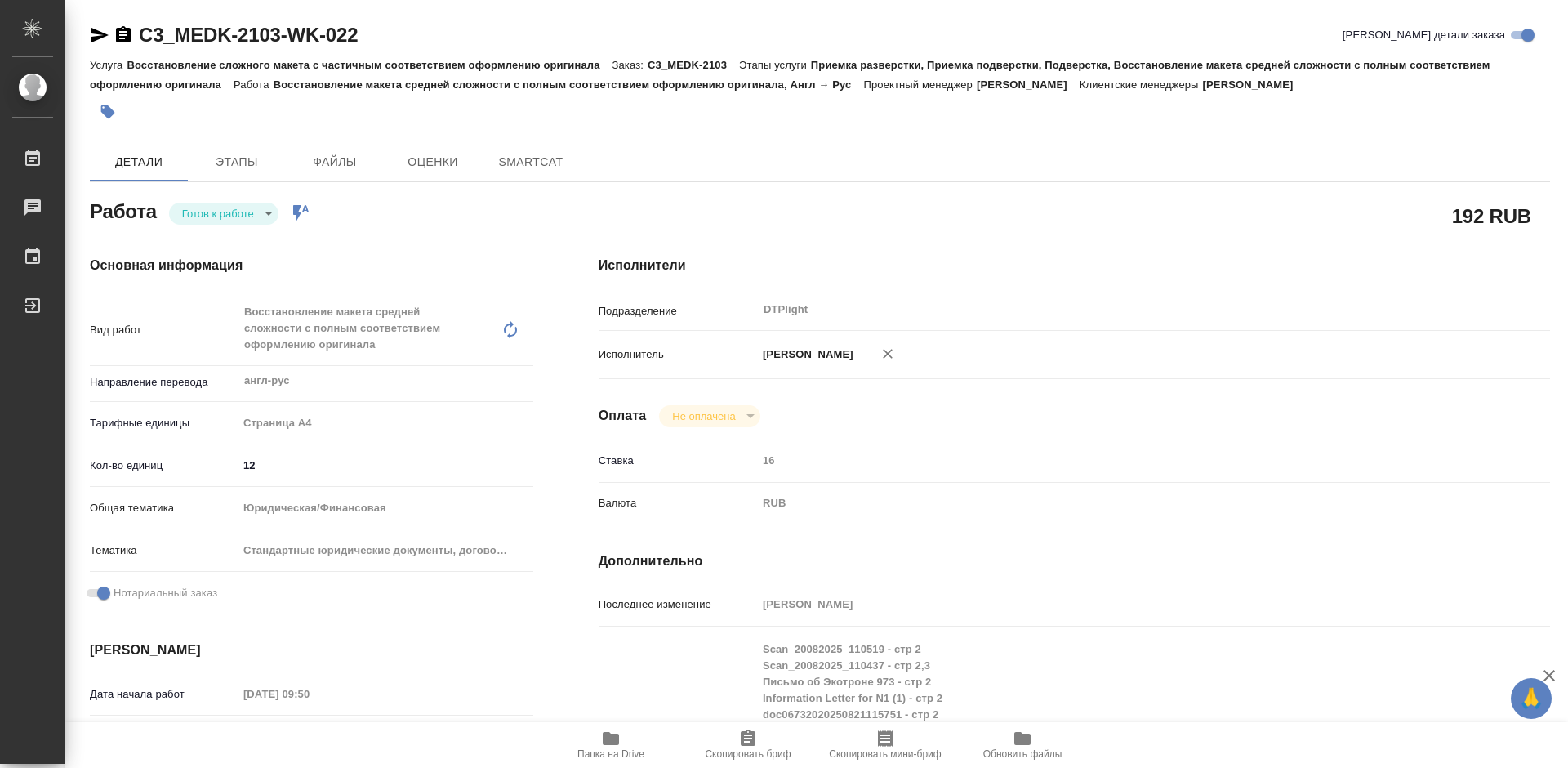
type textarea "x"
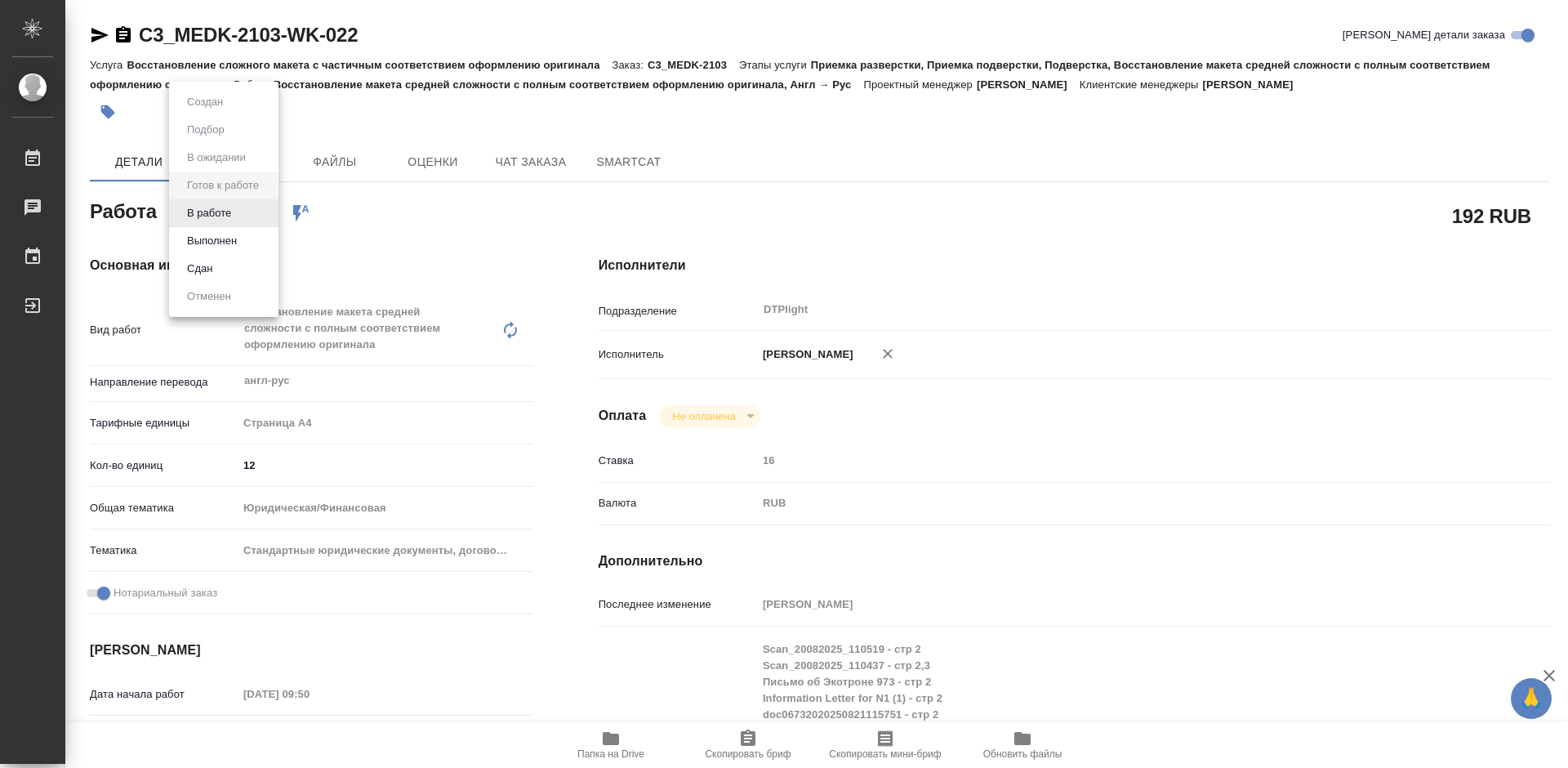
click at [242, 208] on body "🙏 .cls-1 fill:#fff; AWATERA Tretyakova Mariya Работы Чаты График Выйти C3_MEDK-…" at bounding box center [784, 384] width 1568 height 768
type textarea "x"
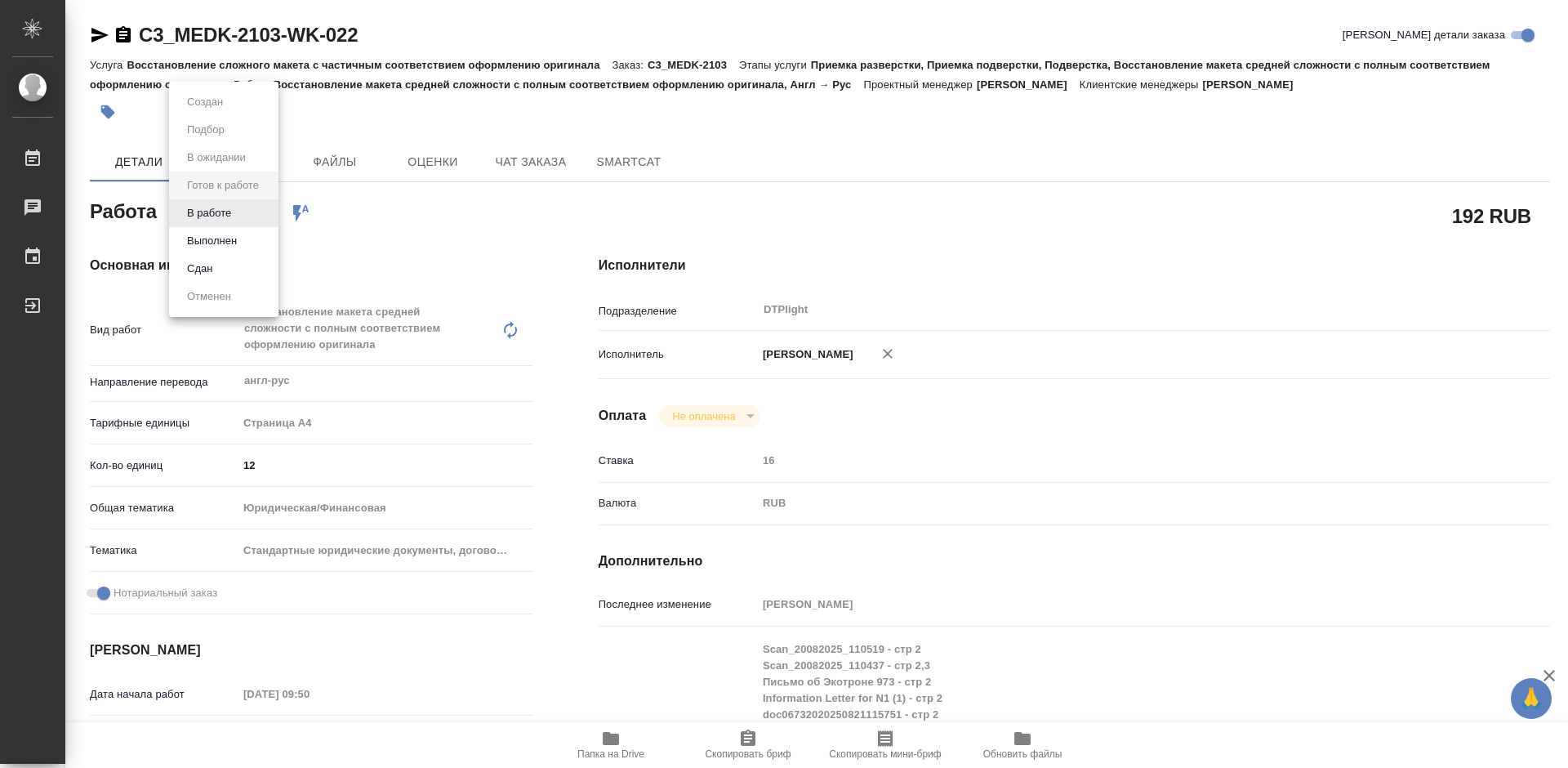
type textarea "x"
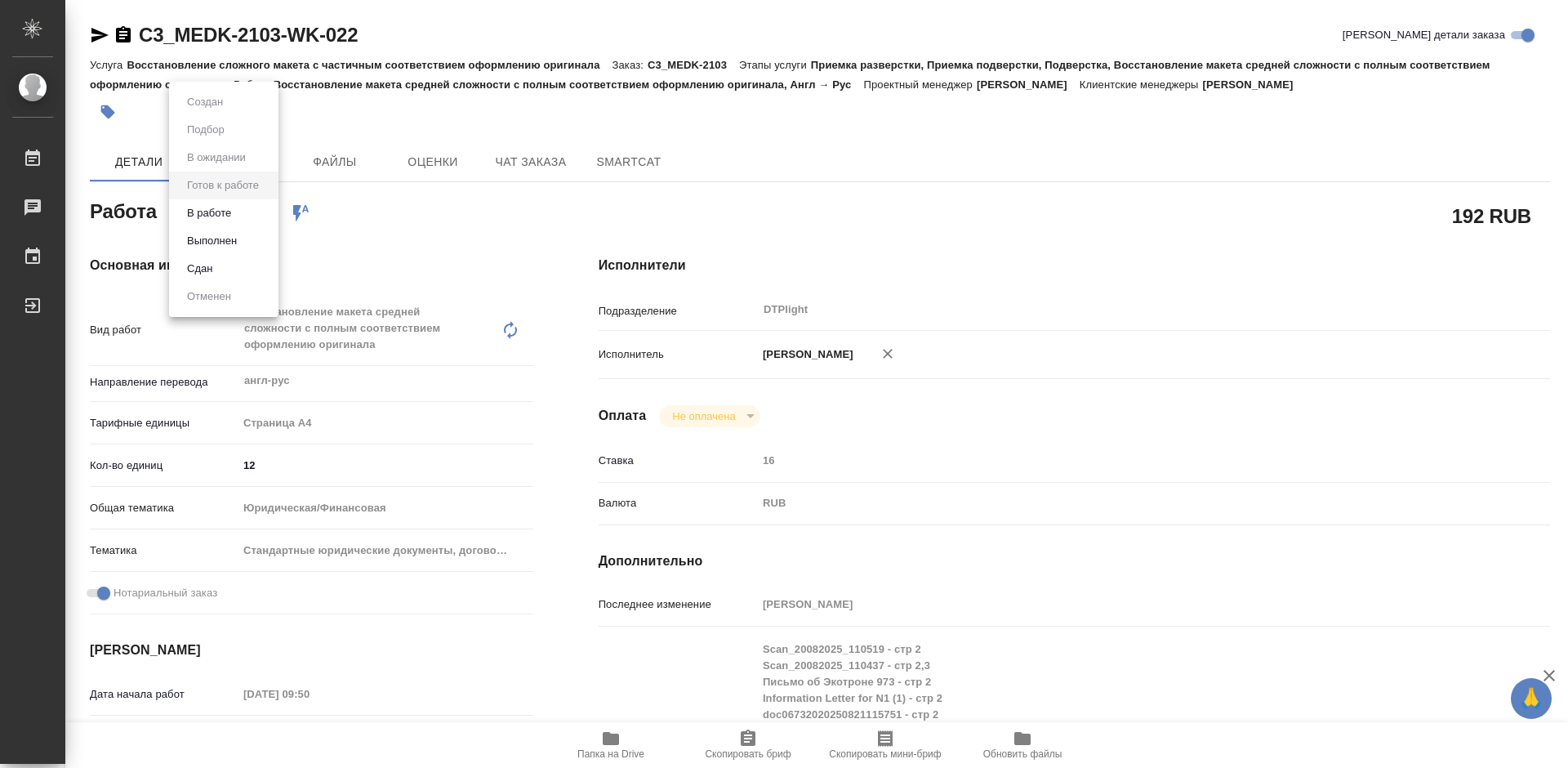
type textarea "x"
click at [238, 215] on li "В работе" at bounding box center [224, 213] width 109 height 28
type textarea "x"
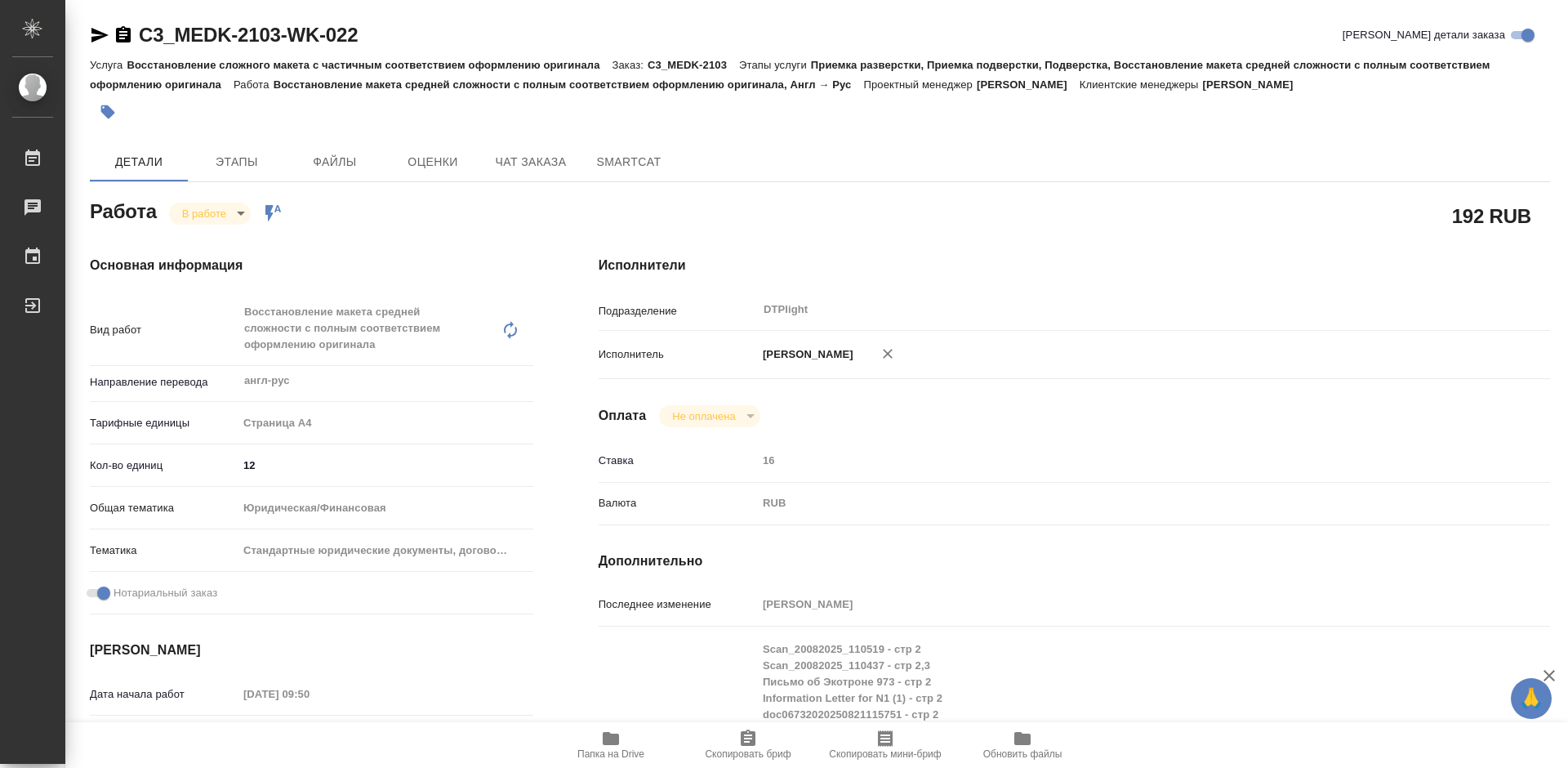
type textarea "x"
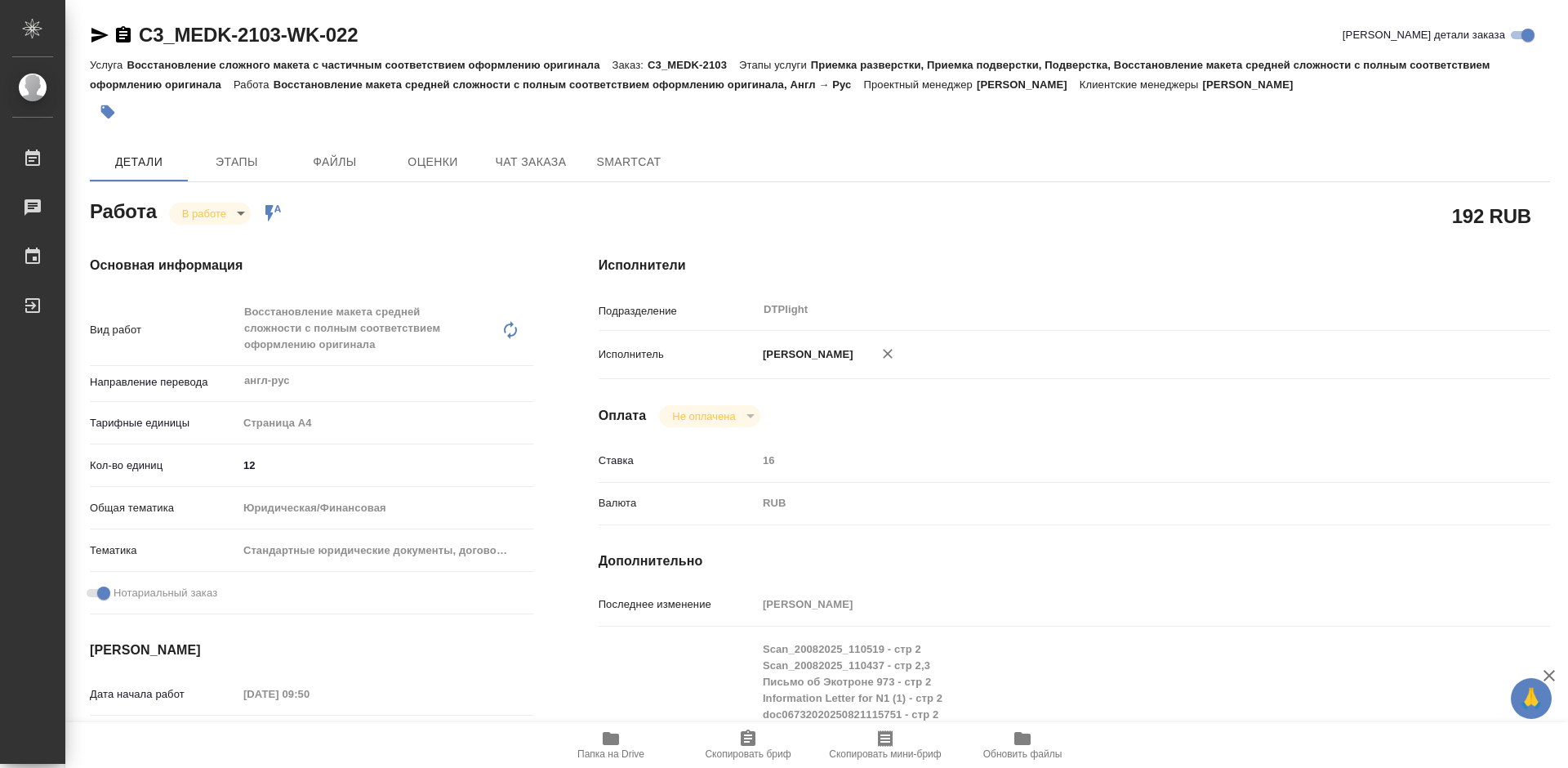
type textarea "x"
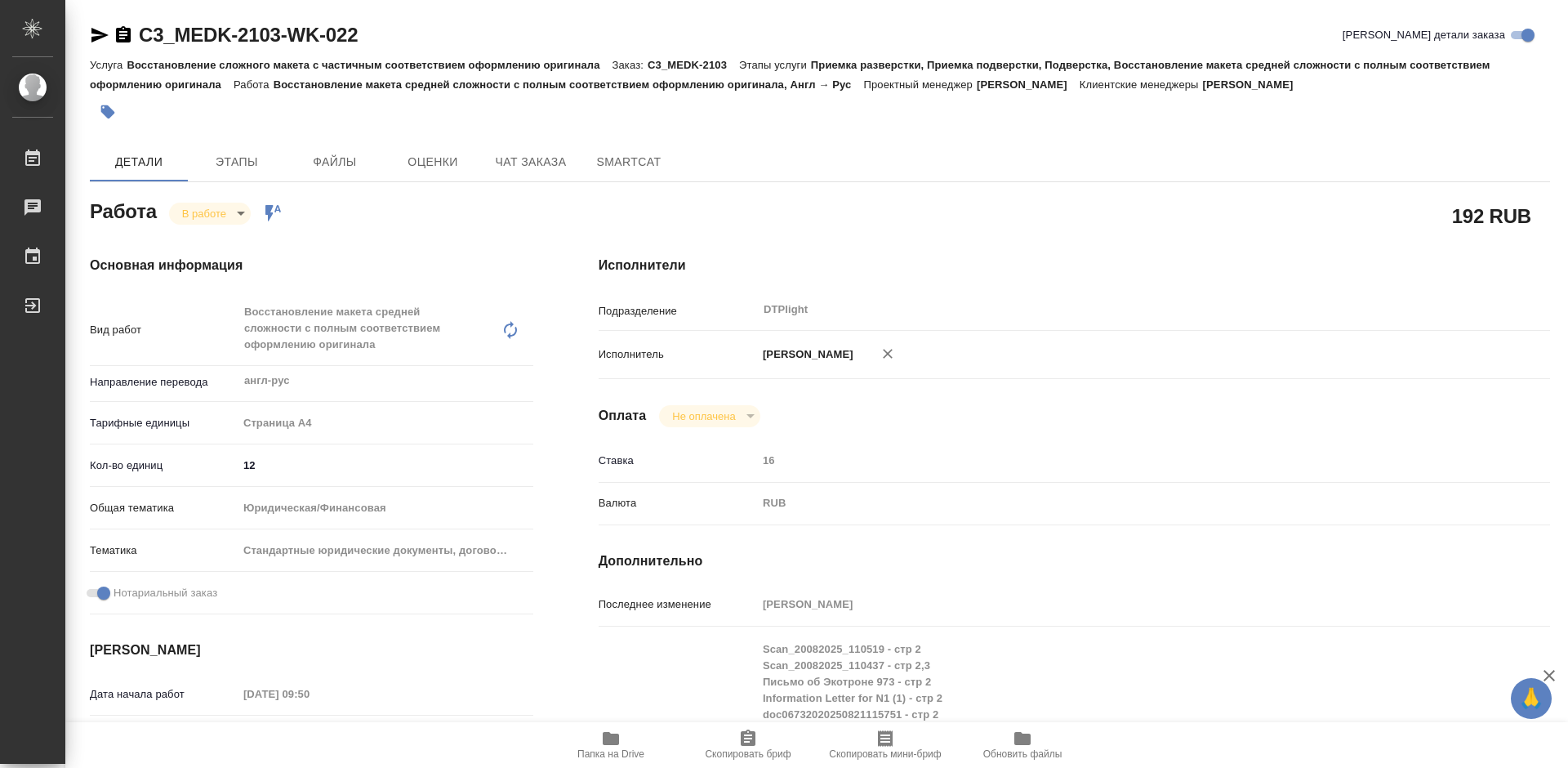
type textarea "x"
drag, startPoint x: 386, startPoint y: 30, endPoint x: 134, endPoint y: 53, distance: 253.0
click at [134, 53] on div "C3_MEDK-2103-WK-022 Кратко детали заказа" at bounding box center [820, 39] width 1460 height 33
copy link "C3_MEDK-2103-WK-022"
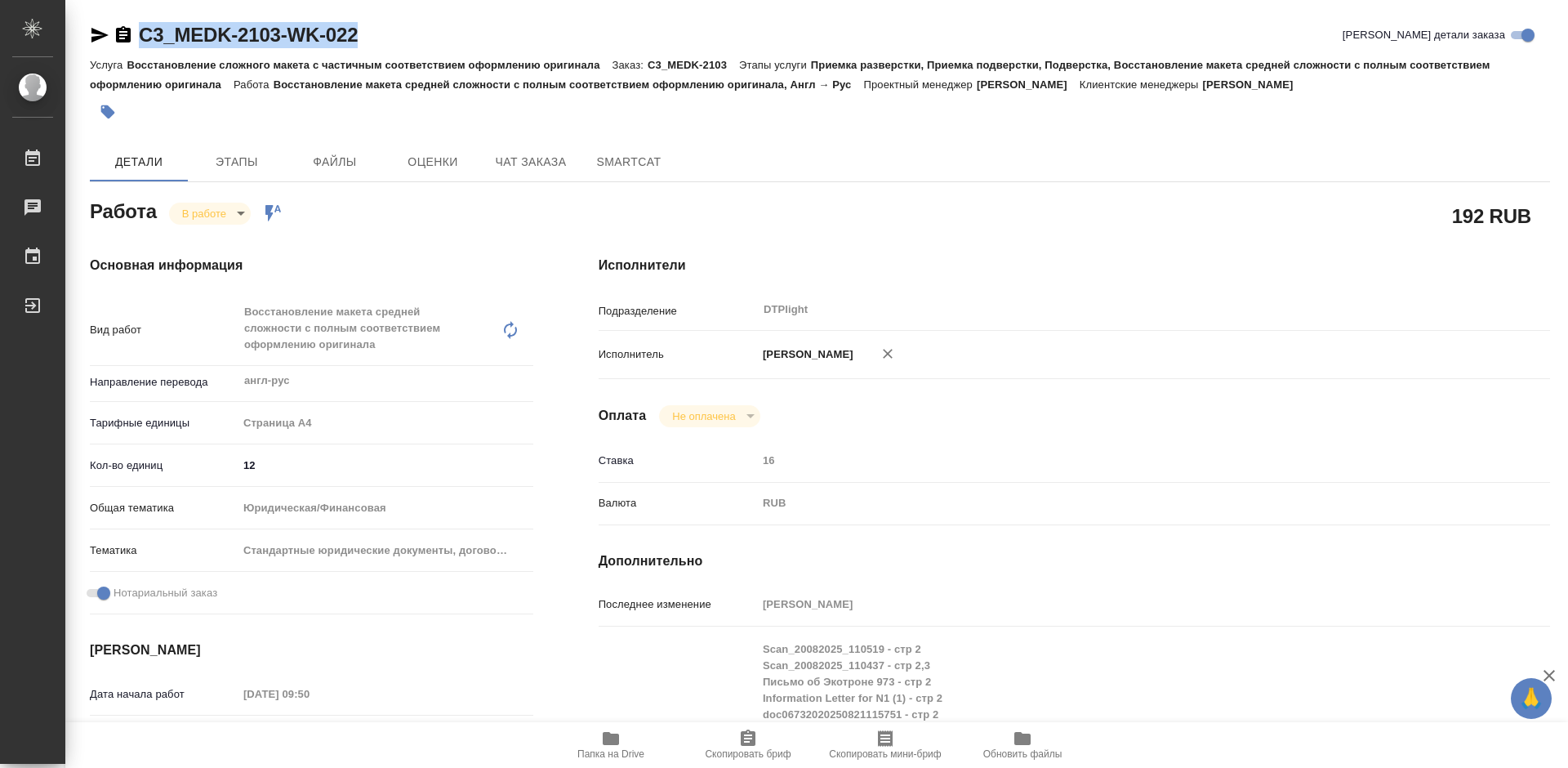
click at [620, 743] on icon "button" at bounding box center [611, 738] width 20 height 20
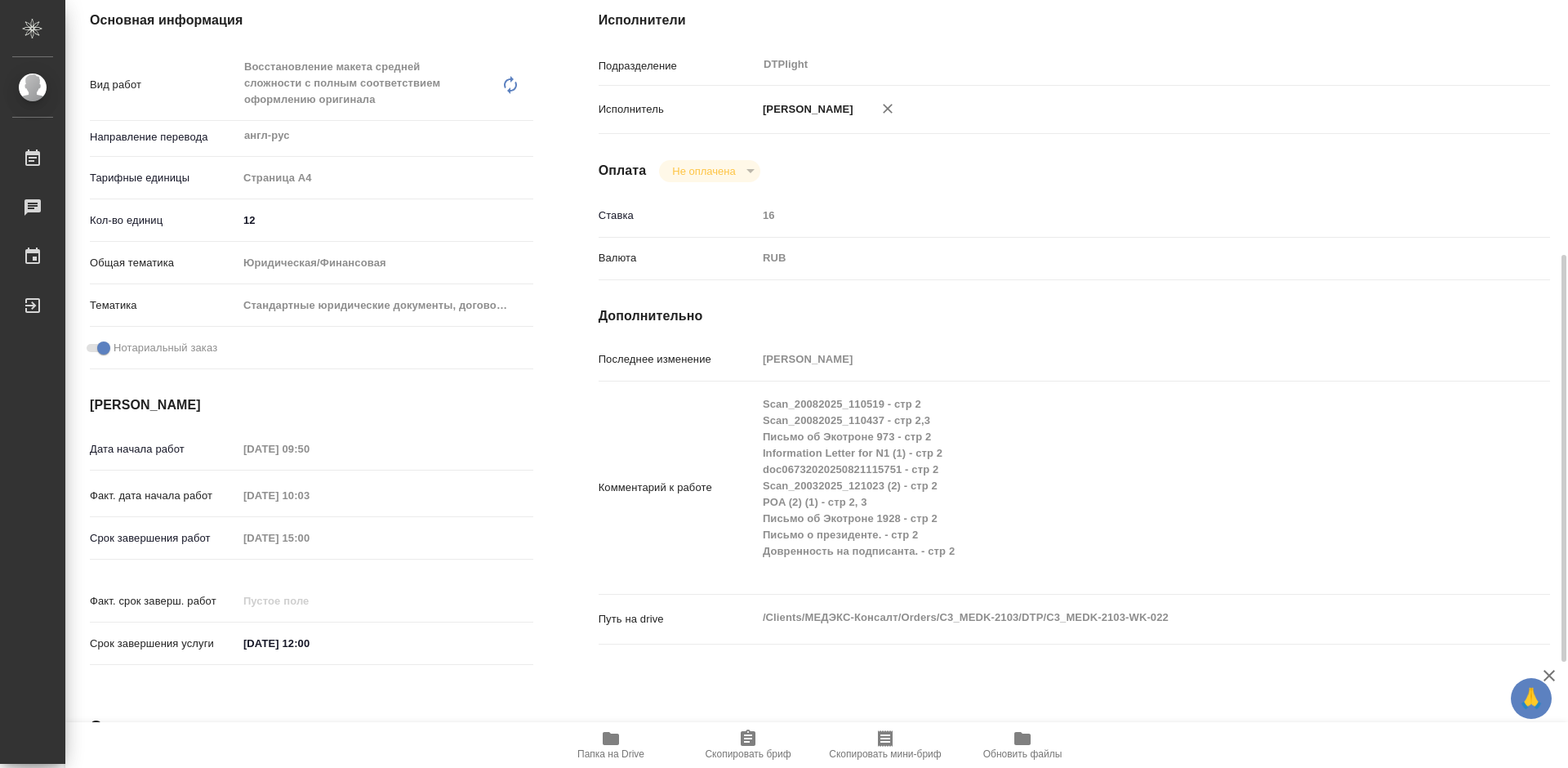
scroll to position [326, 0]
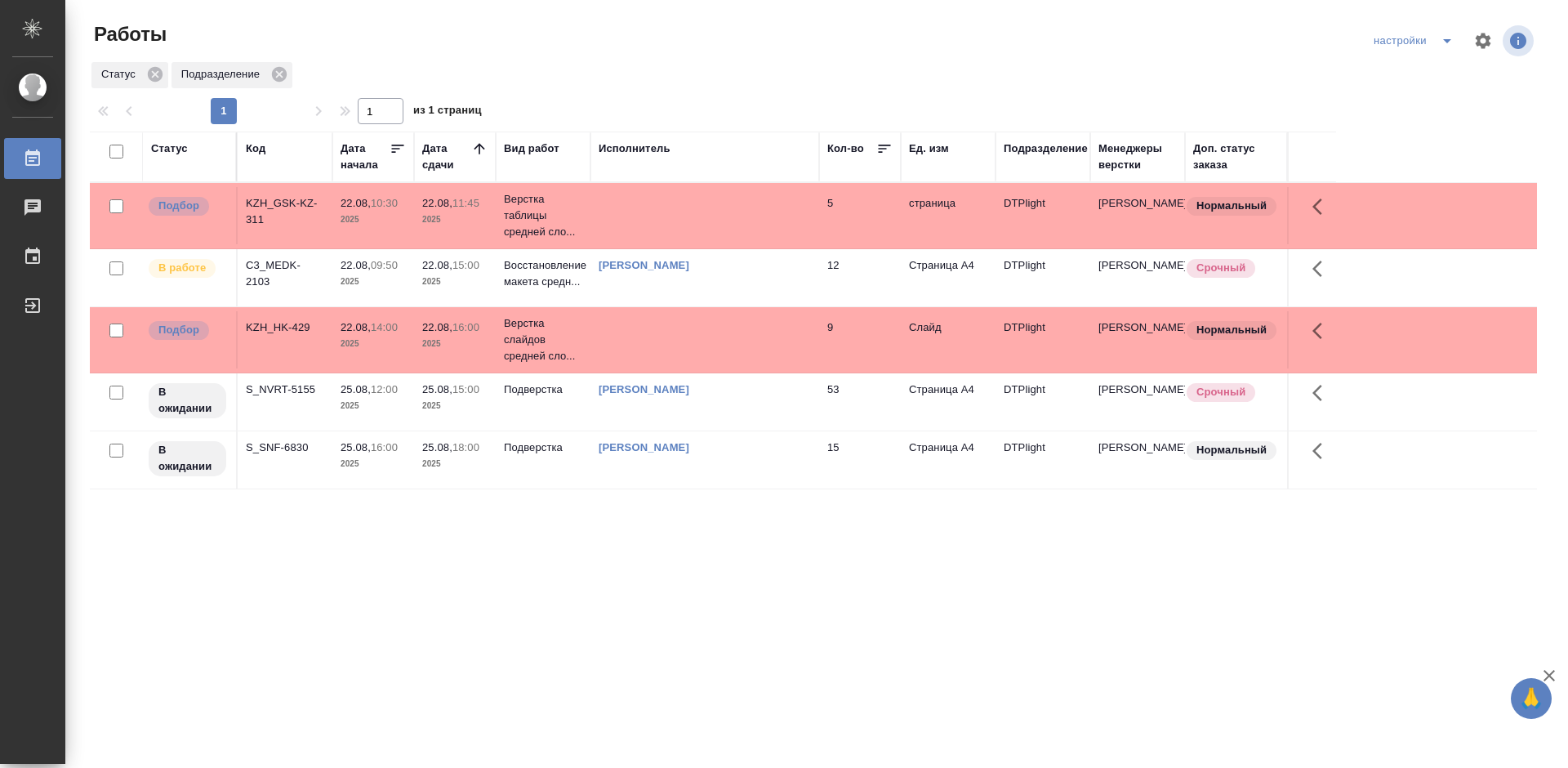
click at [415, 604] on div "Статус Код Дата начала Дата сдачи Вид работ Исполнитель Кол-во Ед. изм Подразде…" at bounding box center [813, 425] width 1447 height 588
